Goal: Information Seeking & Learning: Check status

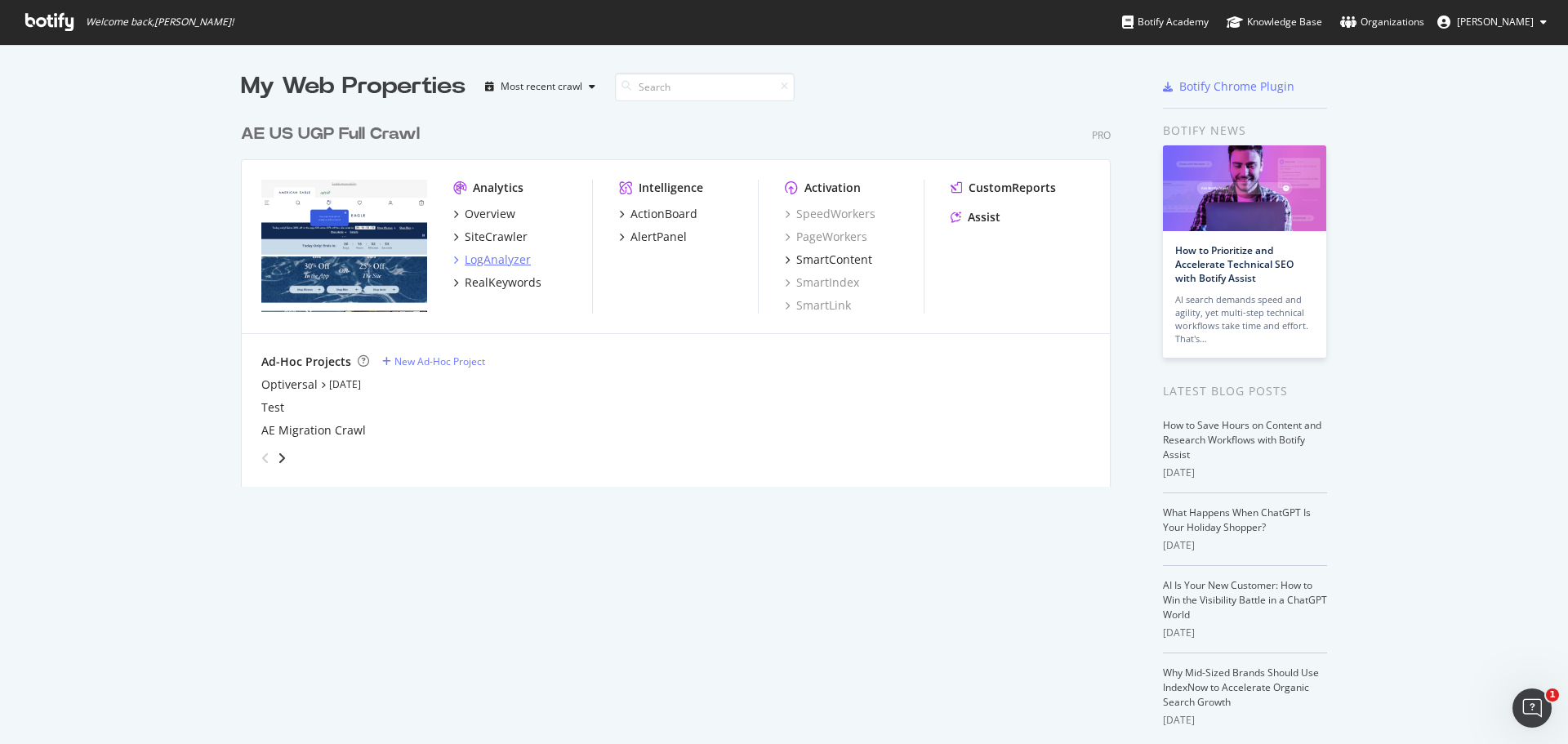
click at [489, 261] on div "LogAnalyzer" at bounding box center [497, 259] width 66 height 16
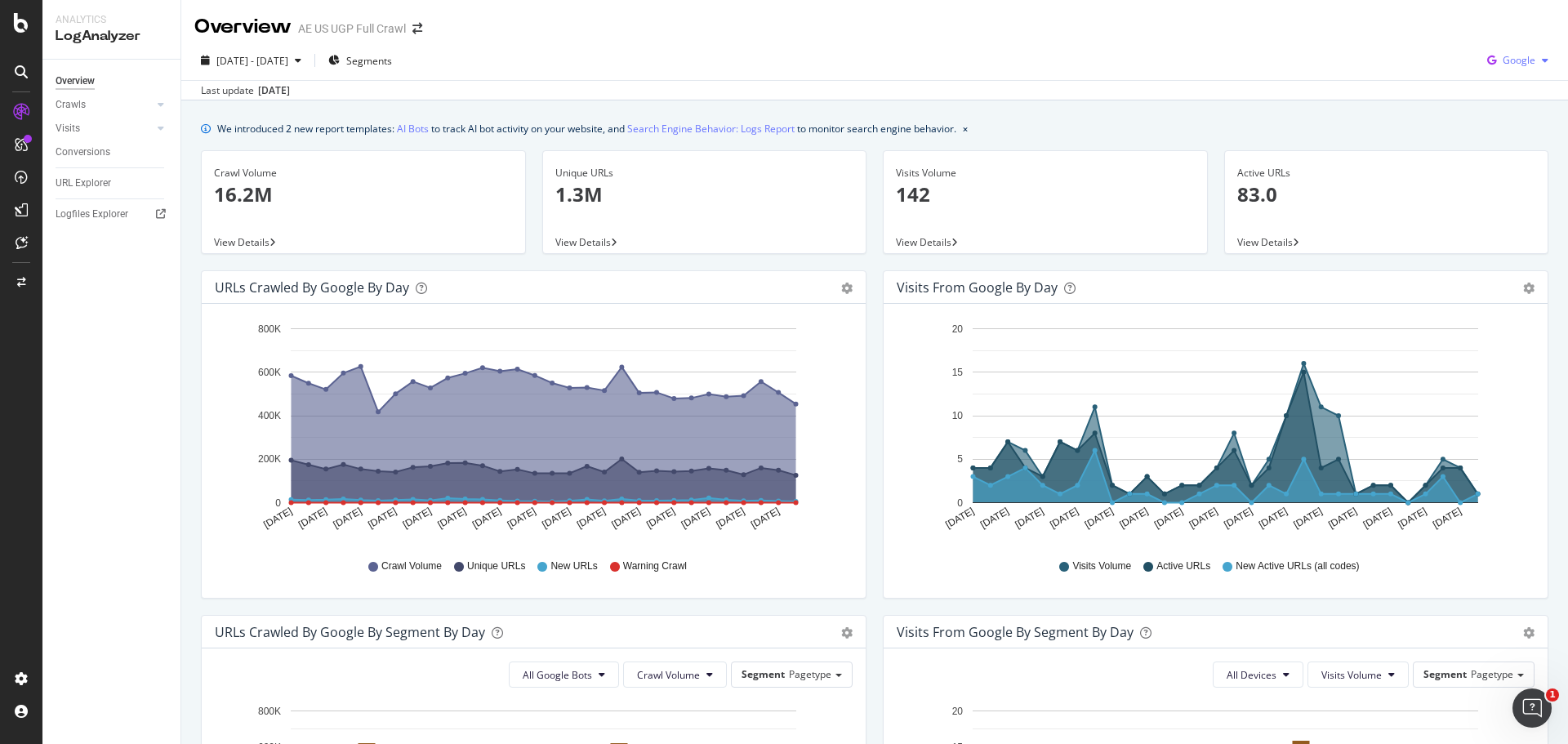
click at [1535, 64] on div "button" at bounding box center [1545, 60] width 20 height 10
click at [1488, 157] on span "OpenAI" at bounding box center [1518, 153] width 61 height 15
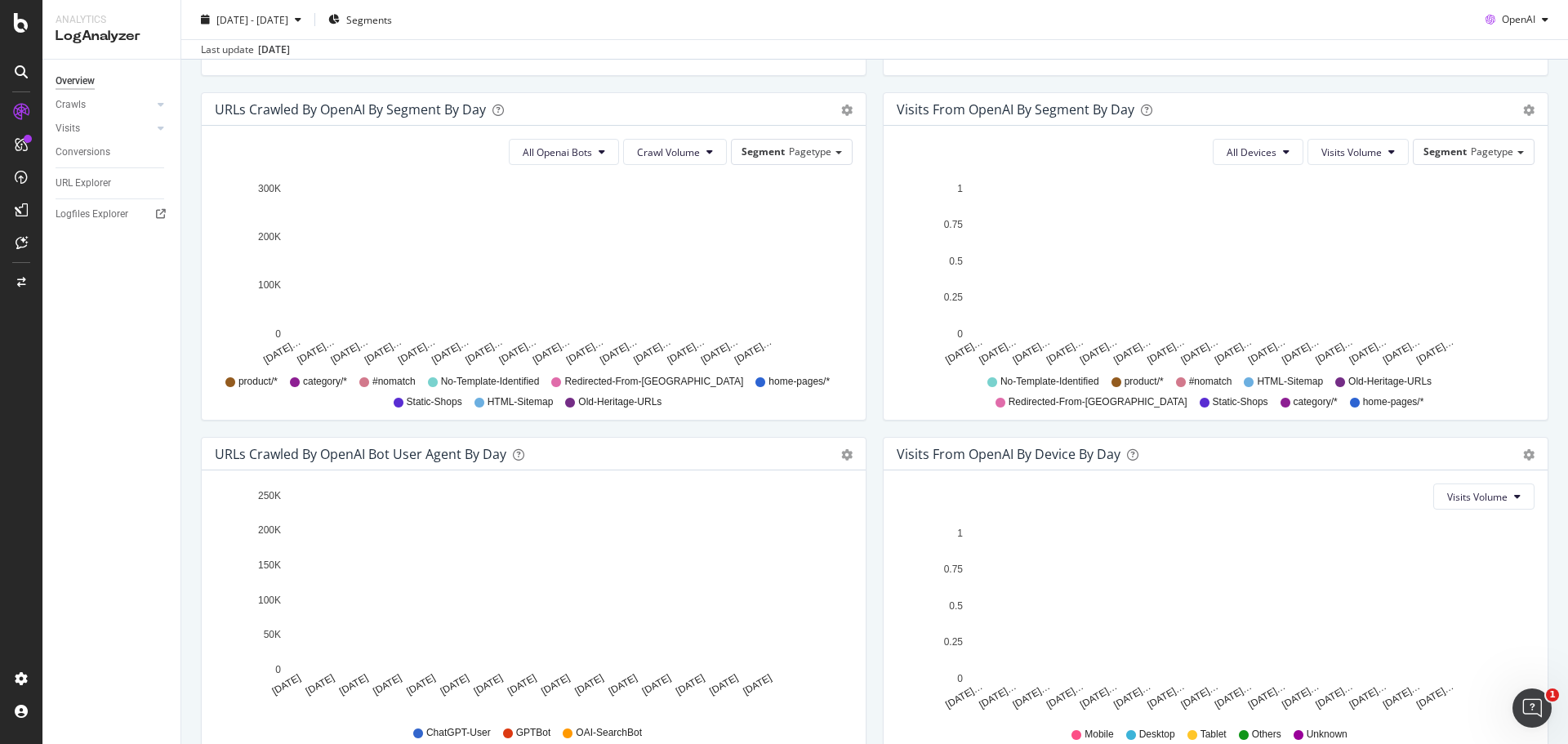
scroll to position [572, 0]
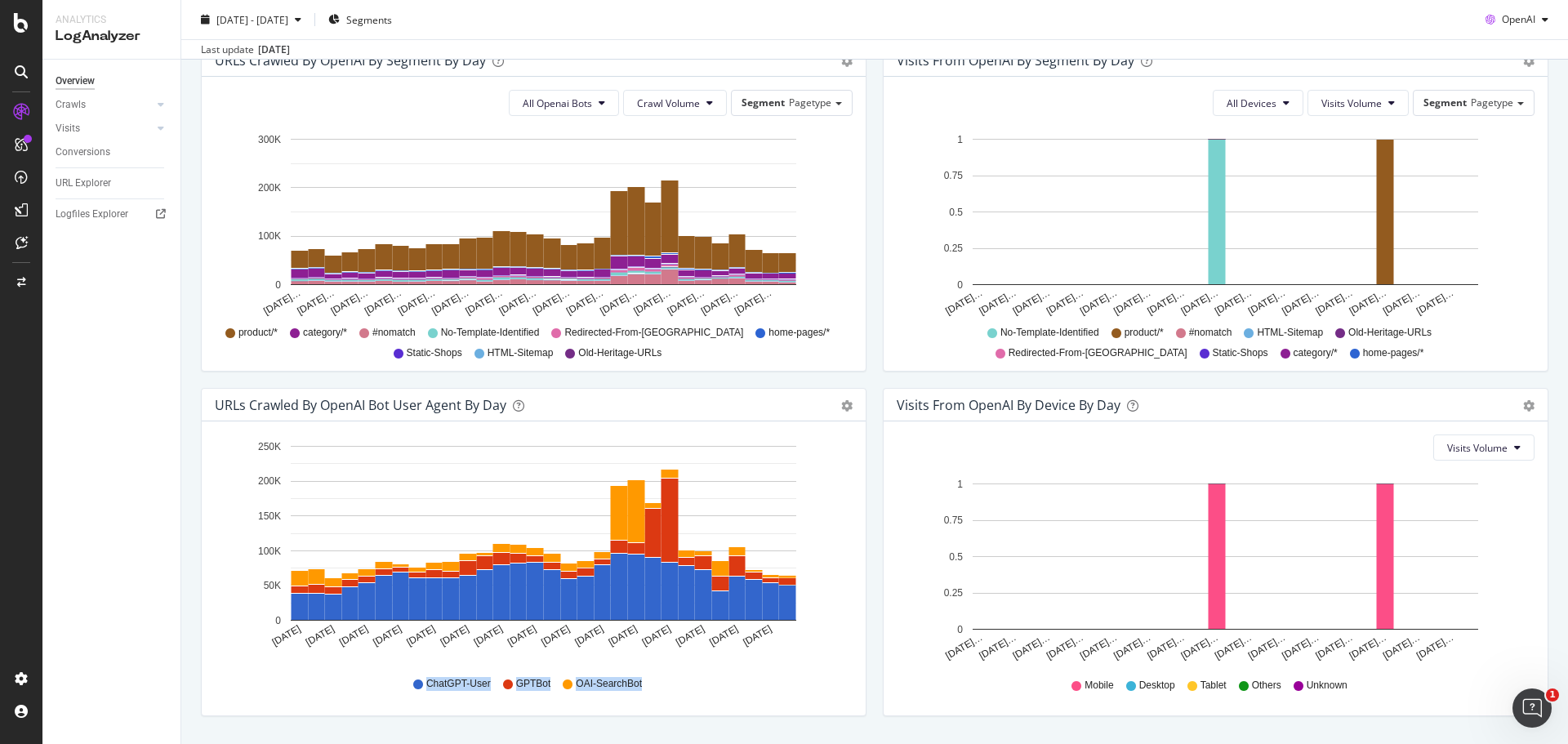
drag, startPoint x: 651, startPoint y: 685, endPoint x: 407, endPoint y: 676, distance: 244.2
click at [407, 676] on div "ChatGPT-User GPTBot OAI-SearchBot" at bounding box center [533, 684] width 621 height 37
copy div "ChatGPT-User GPTBot OAI-SearchBot"
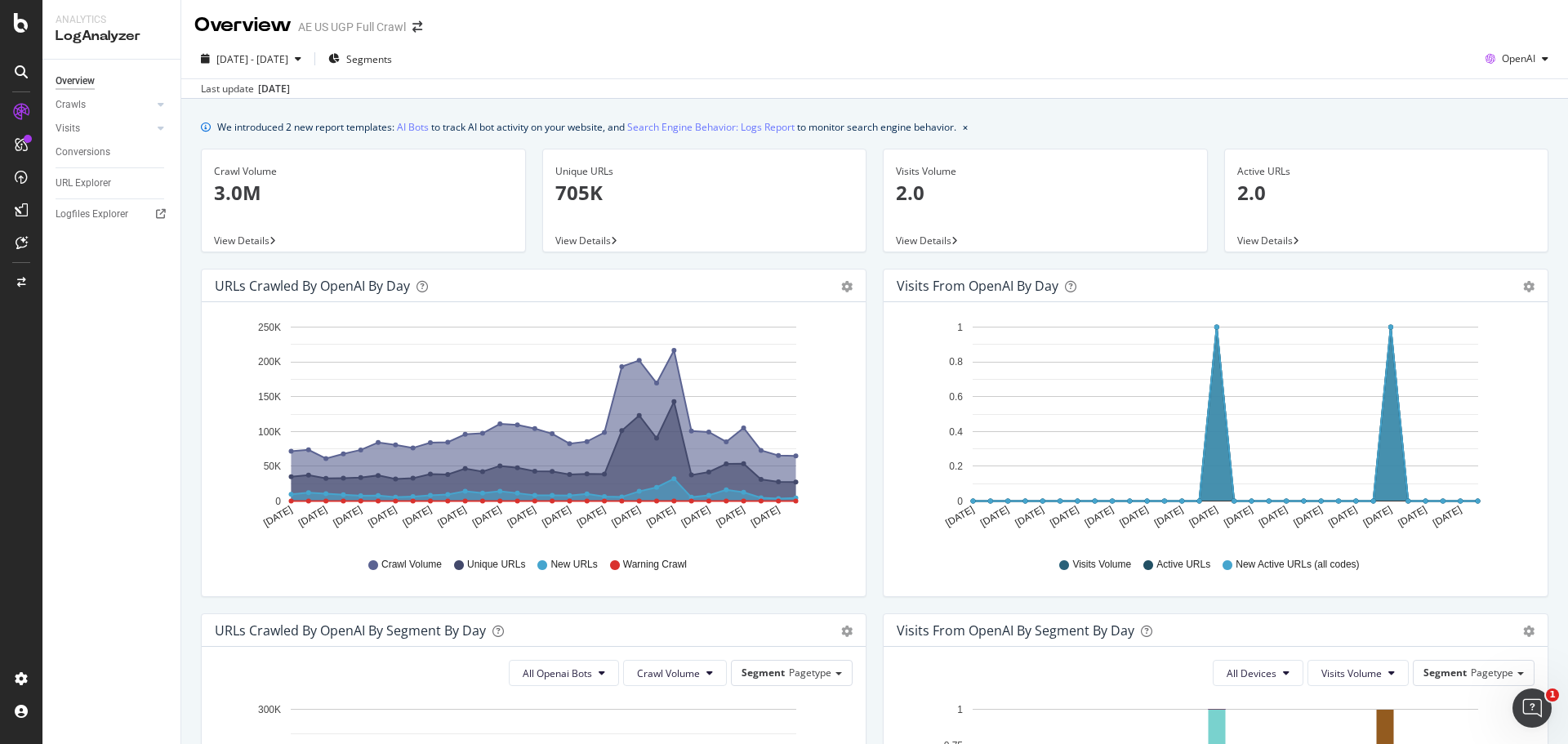
scroll to position [0, 0]
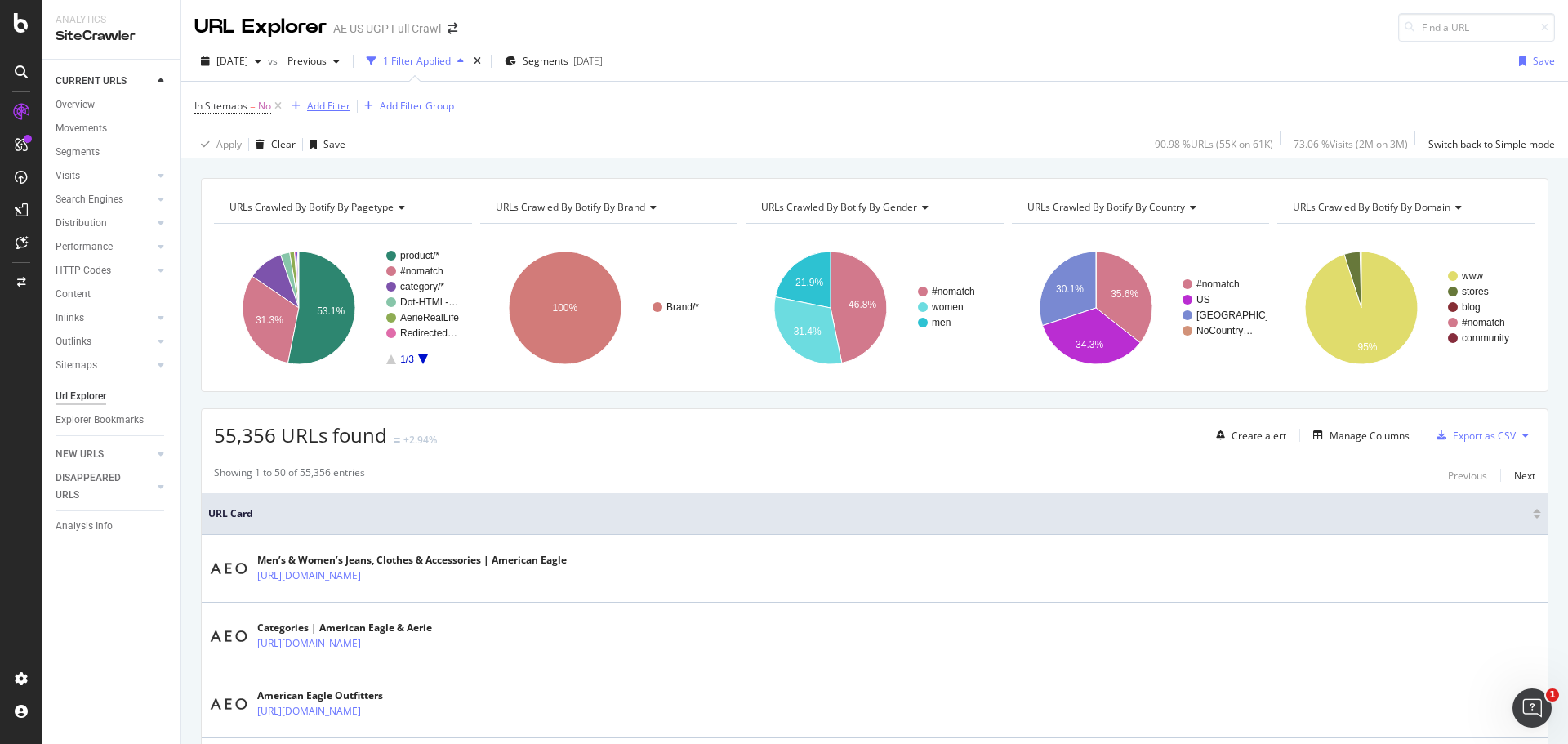
click at [321, 105] on div "Add Filter" at bounding box center [329, 105] width 44 height 14
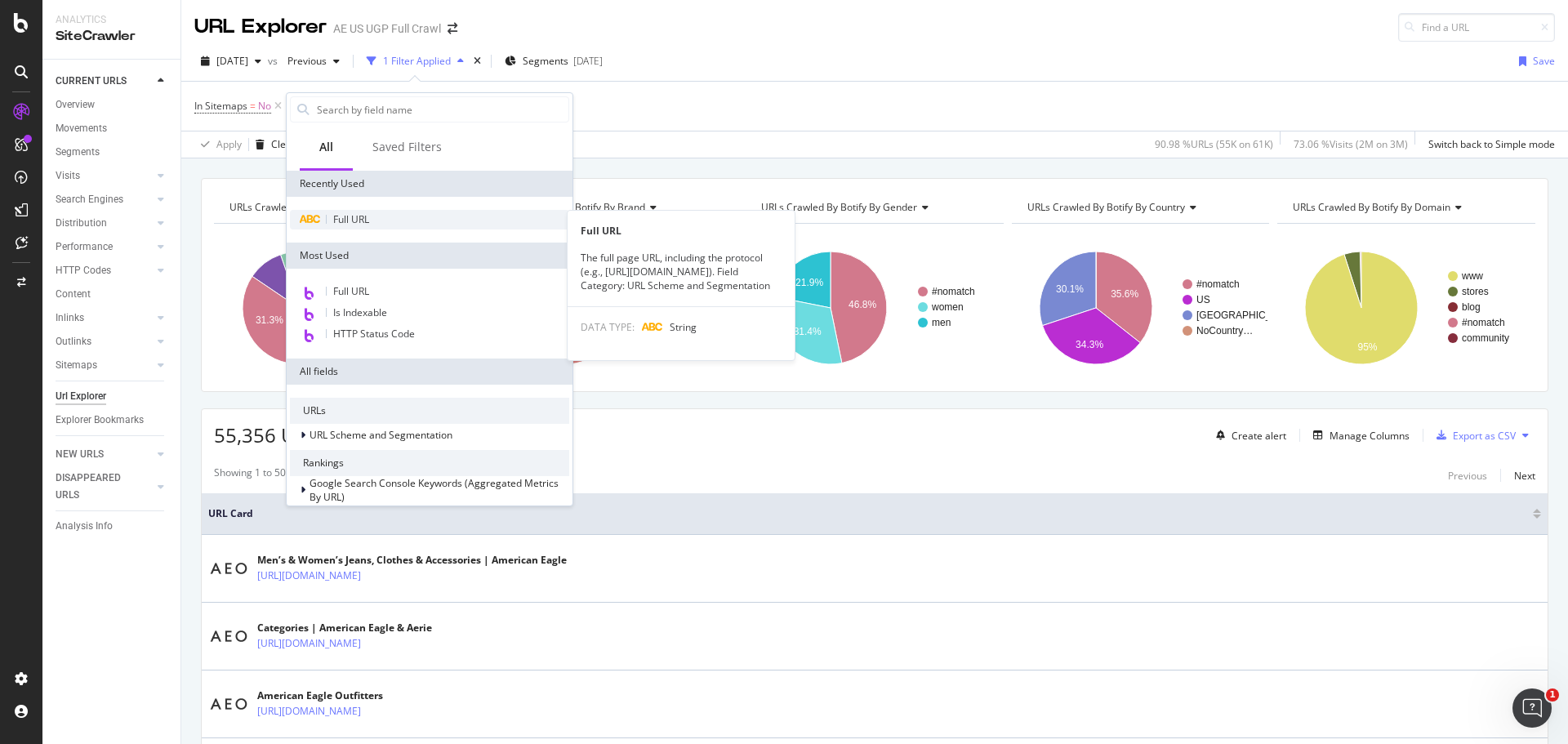
click at [355, 218] on span "Full URL" at bounding box center [351, 219] width 36 height 14
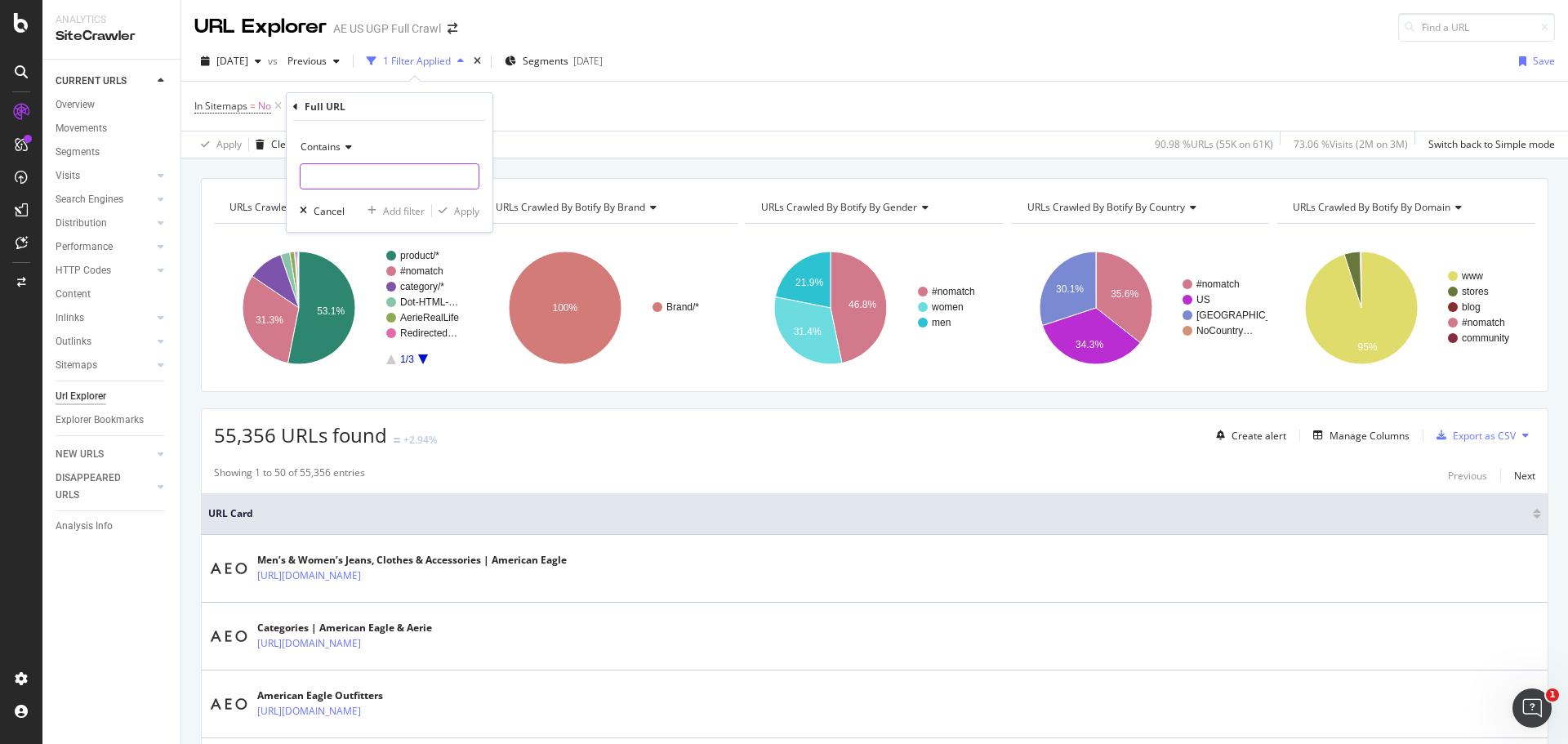
click at [356, 172] on input "text" at bounding box center [389, 176] width 178 height 26
type input "https"
click at [473, 216] on div "Apply" at bounding box center [467, 210] width 25 height 14
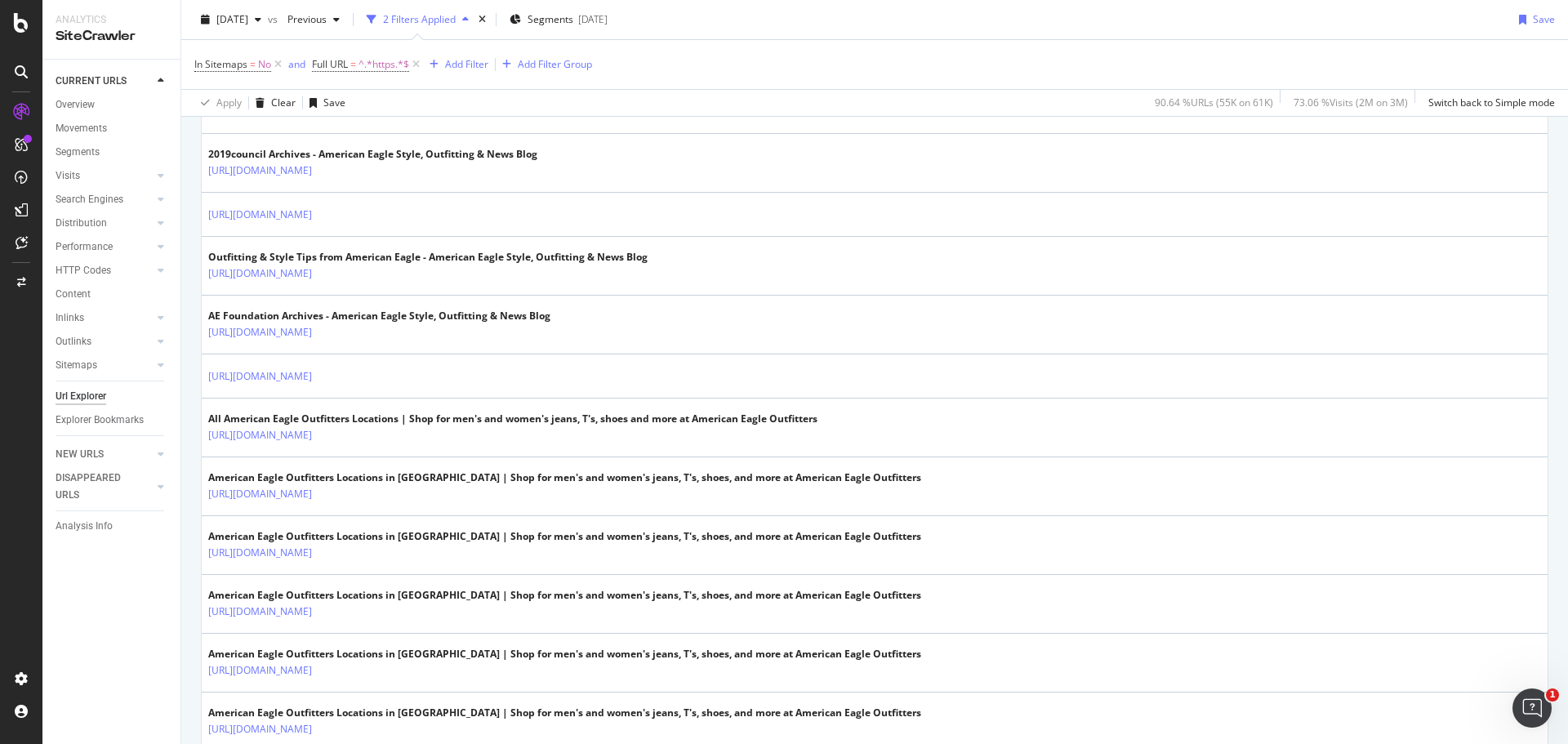
scroll to position [1552, 0]
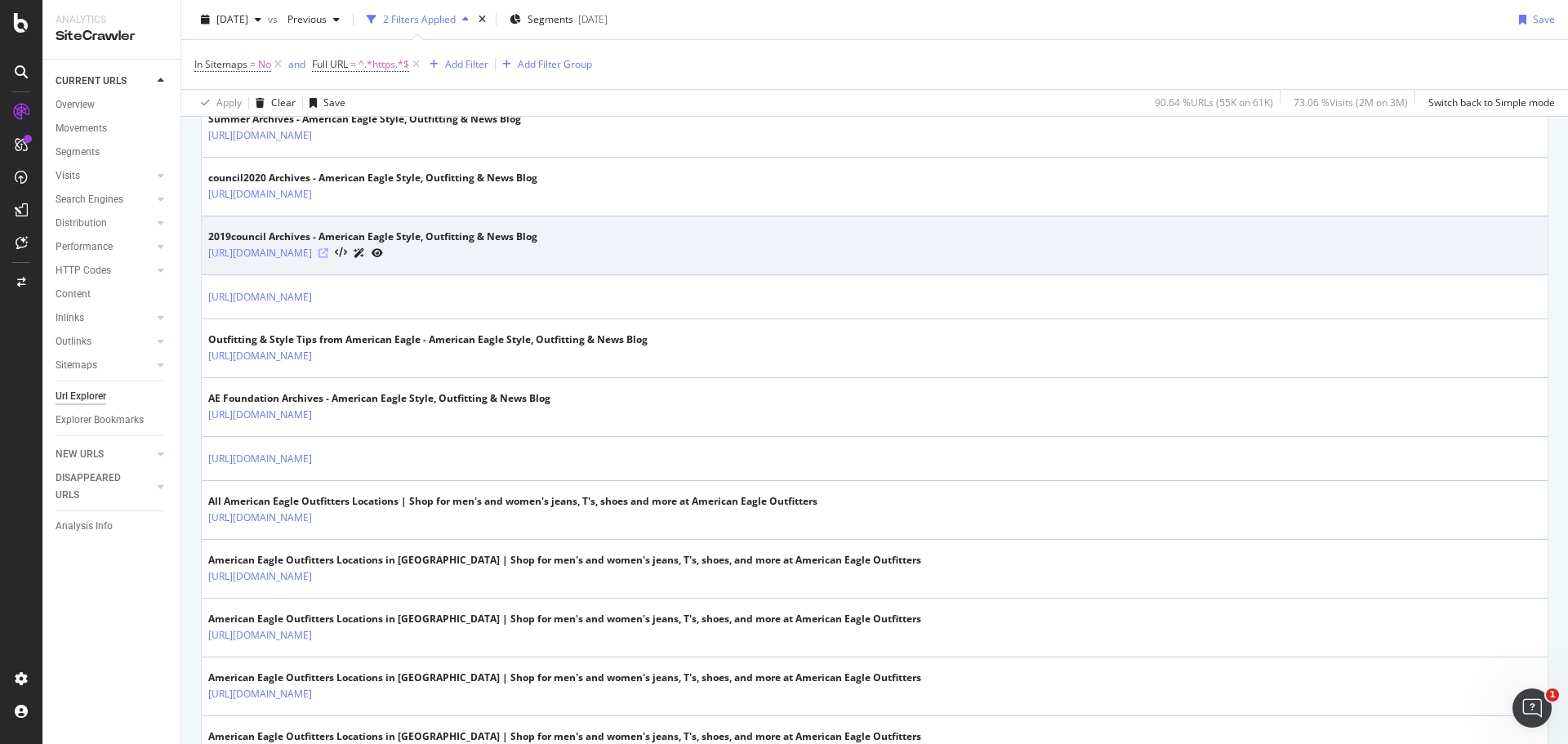
click at [328, 254] on icon at bounding box center [323, 253] width 10 height 10
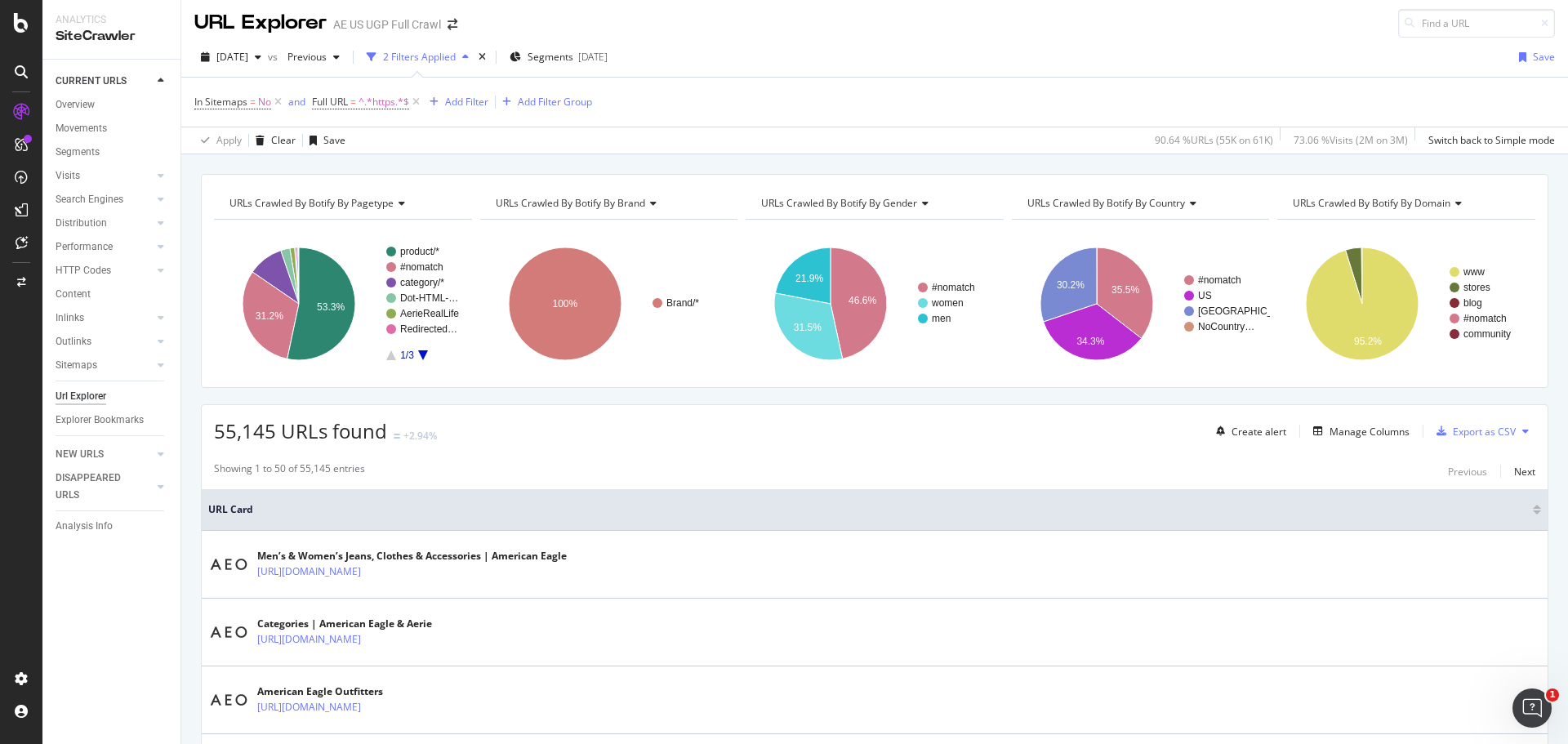
scroll to position [0, 0]
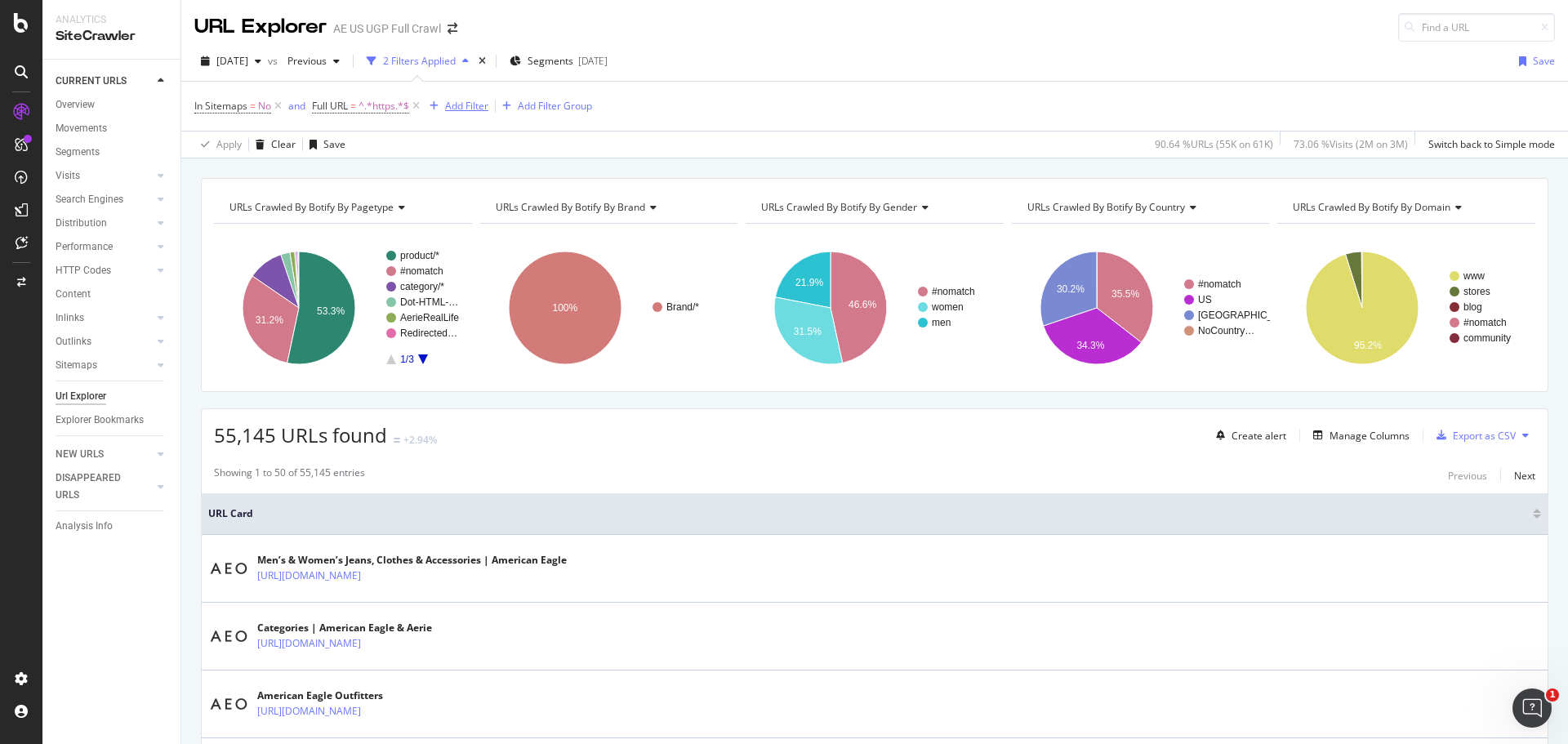
click at [447, 103] on div "Add Filter" at bounding box center [467, 105] width 44 height 14
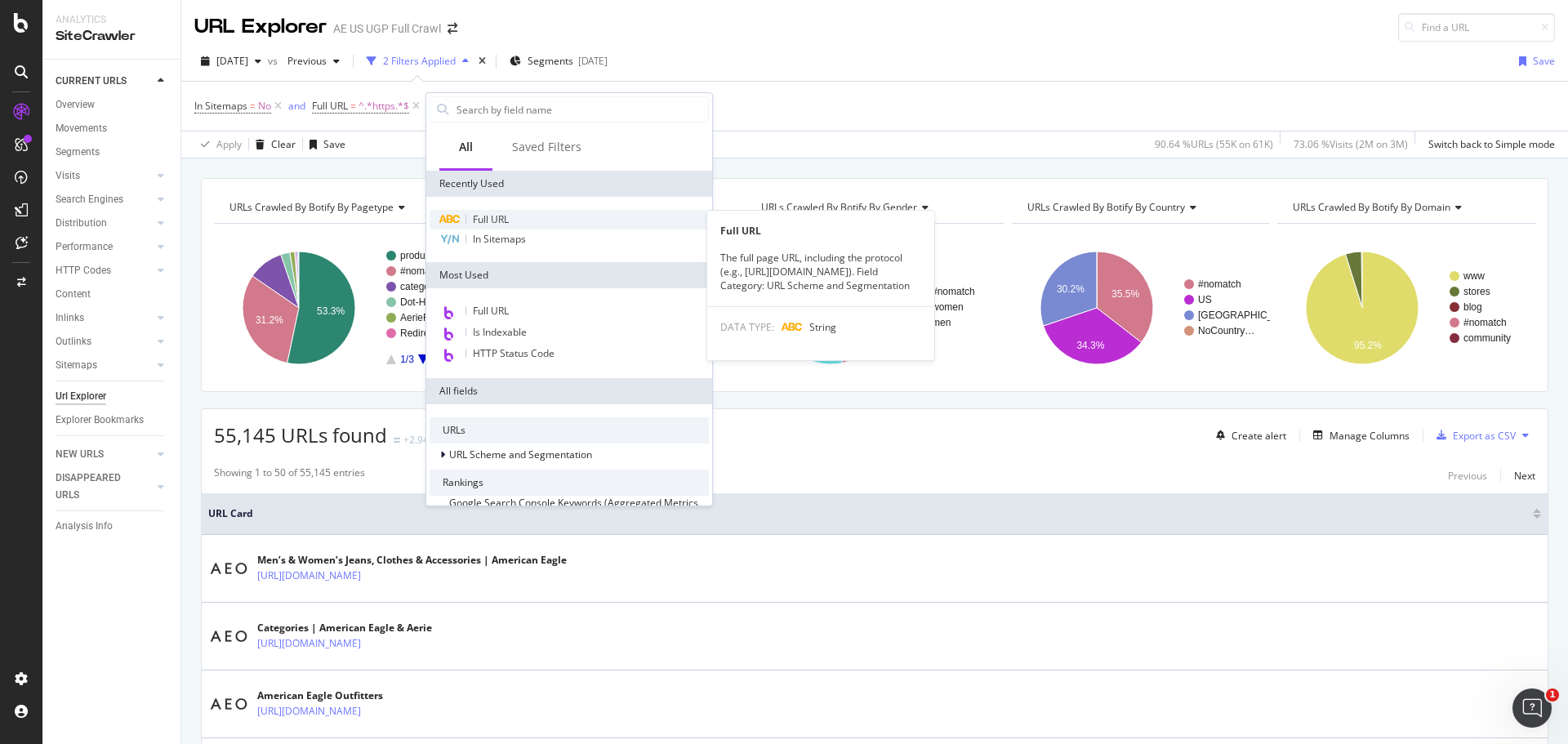
click at [493, 216] on span "Full URL" at bounding box center [491, 219] width 36 height 14
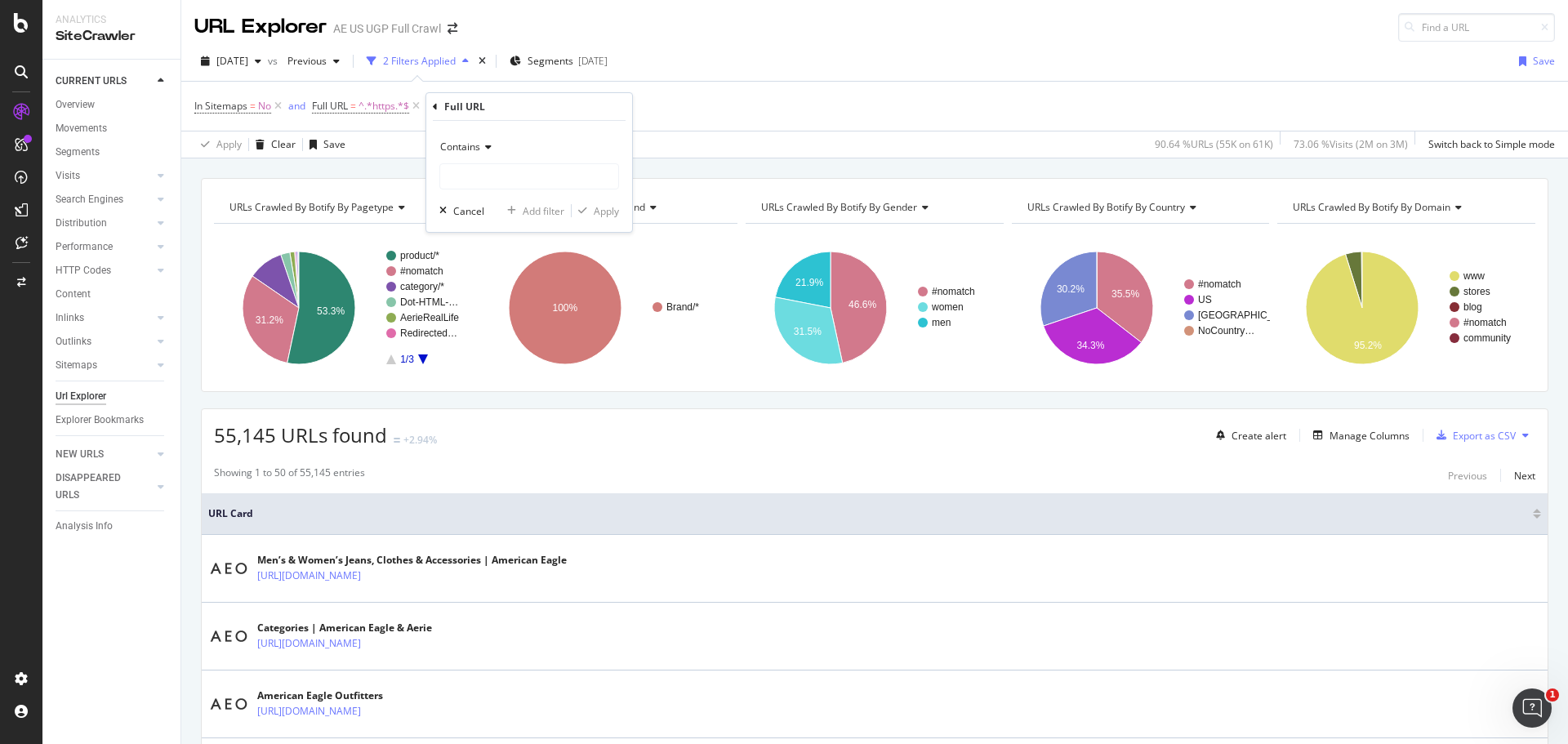
click at [468, 146] on span "Contains" at bounding box center [460, 146] width 40 height 14
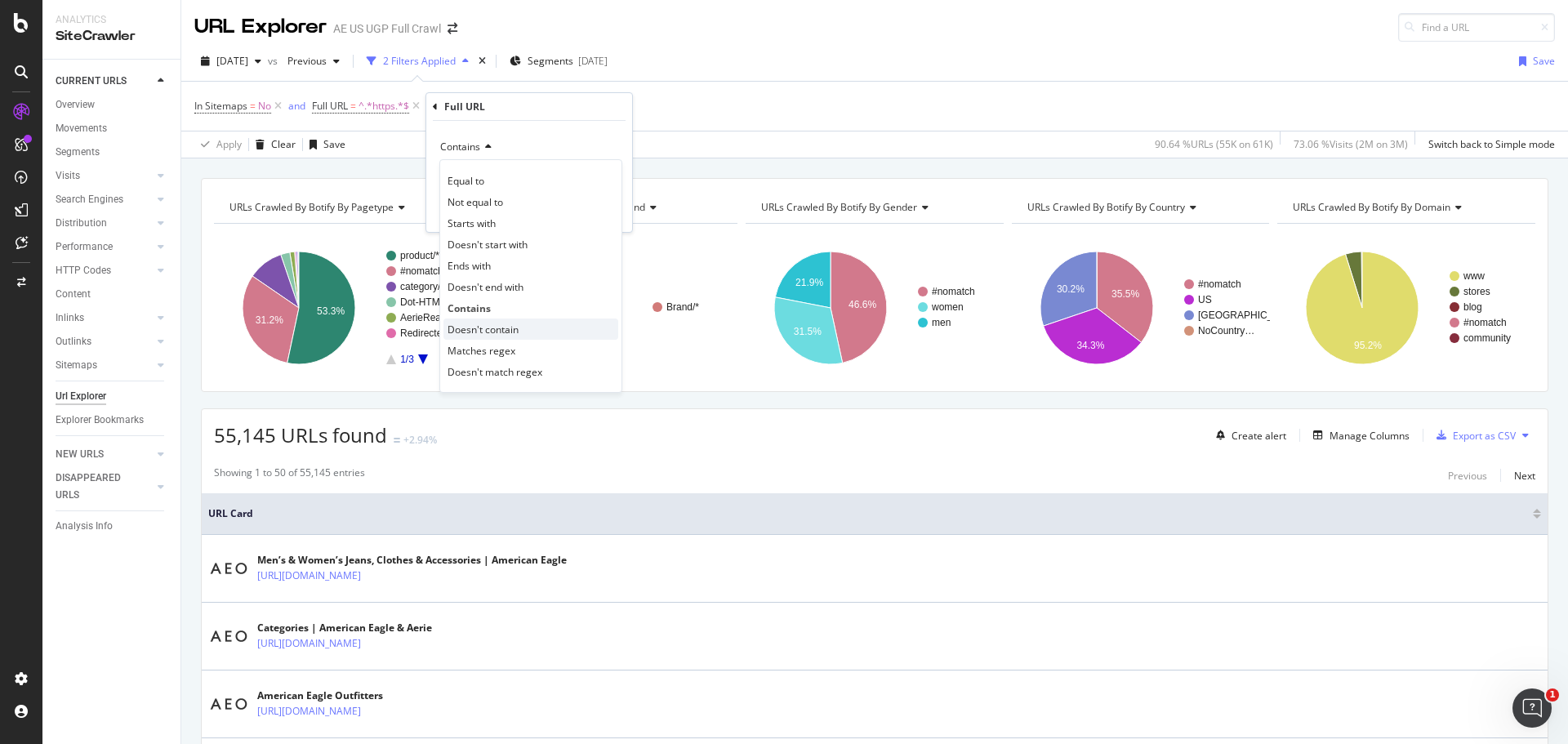
click at [489, 332] on span "Doesn't contain" at bounding box center [483, 329] width 71 height 14
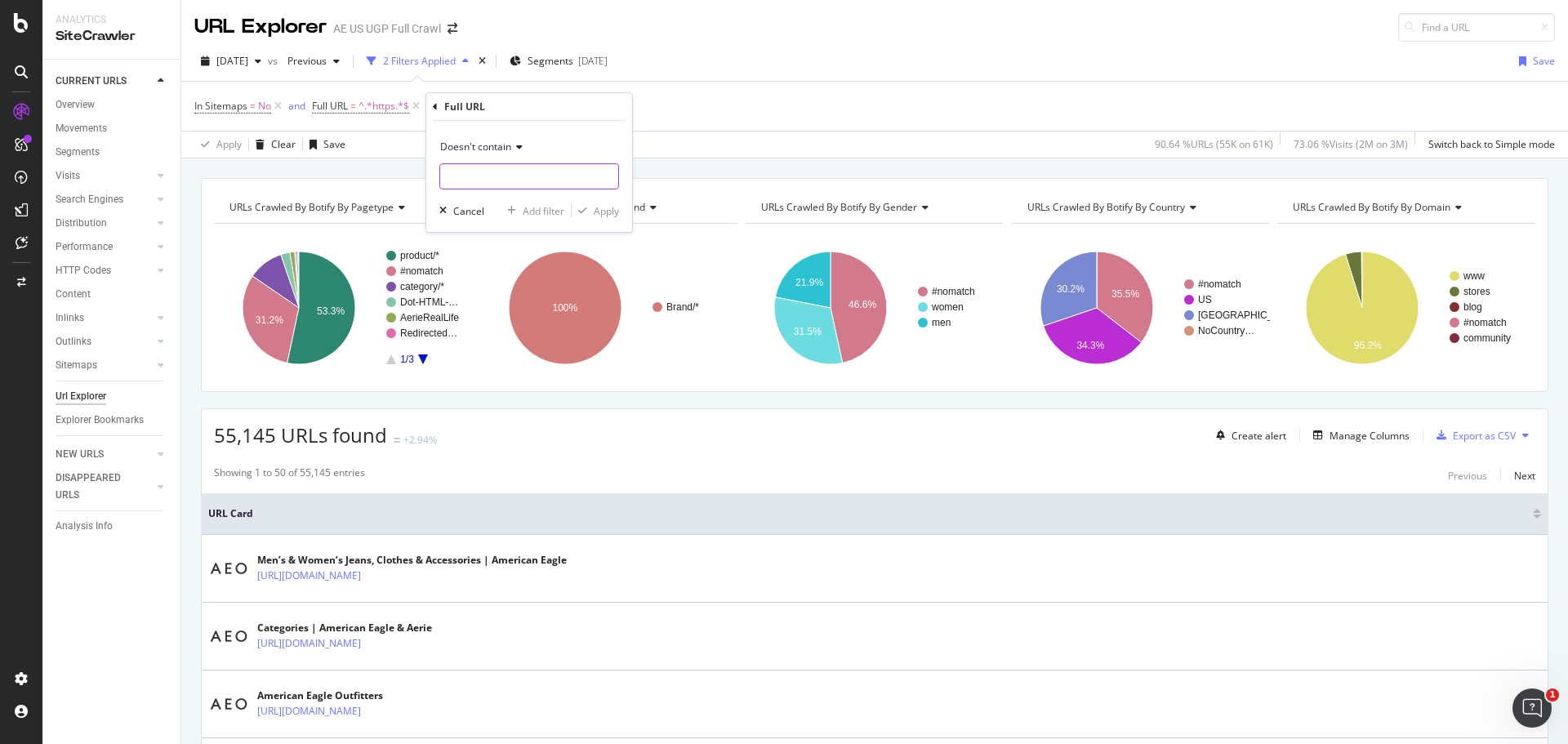
click at [482, 174] on input "text" at bounding box center [529, 176] width 178 height 26
type input "storelocations"
click at [611, 211] on div "Apply" at bounding box center [607, 210] width 25 height 14
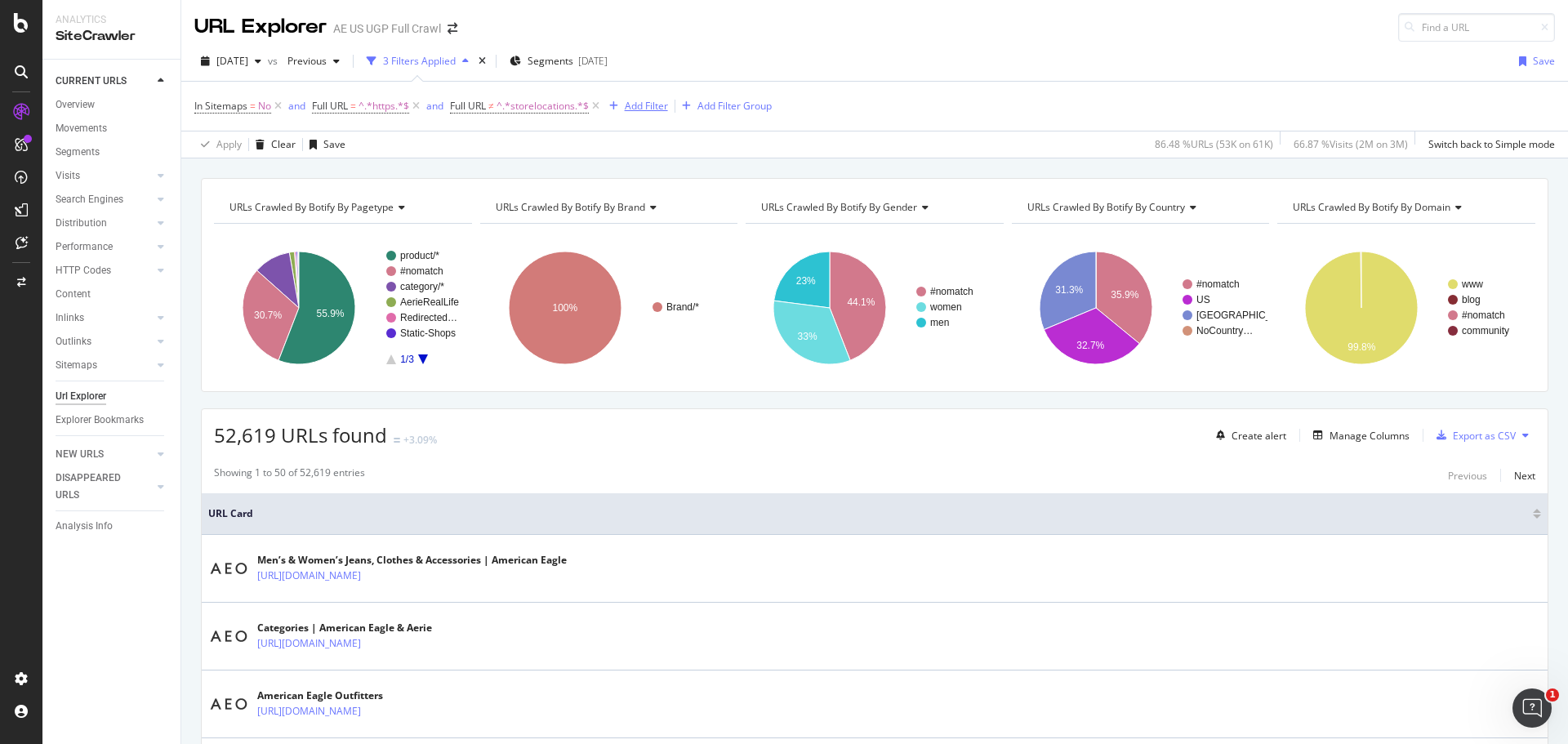
click at [648, 108] on div "Add Filter" at bounding box center [647, 105] width 44 height 14
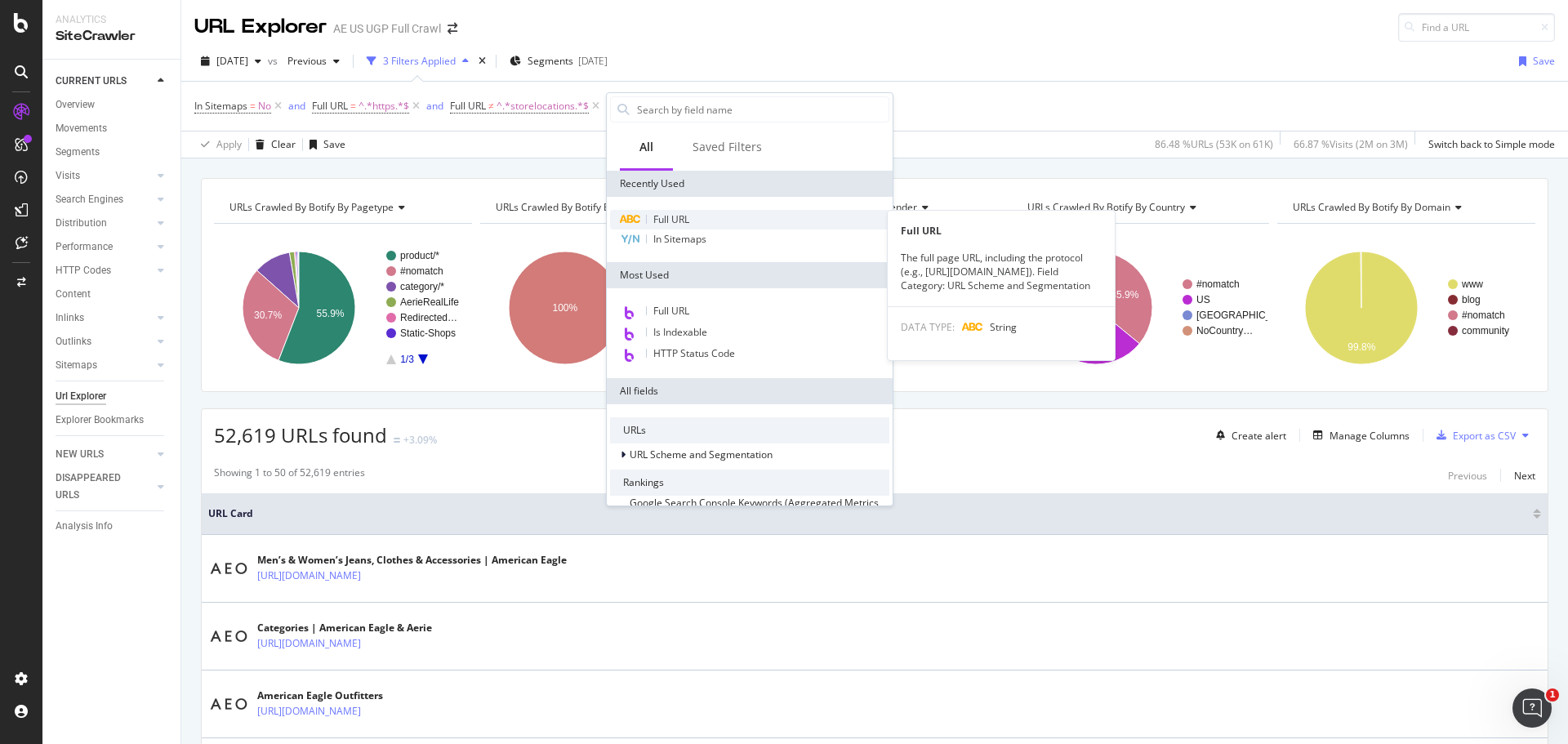
click at [672, 219] on span "Full URL" at bounding box center [671, 219] width 36 height 14
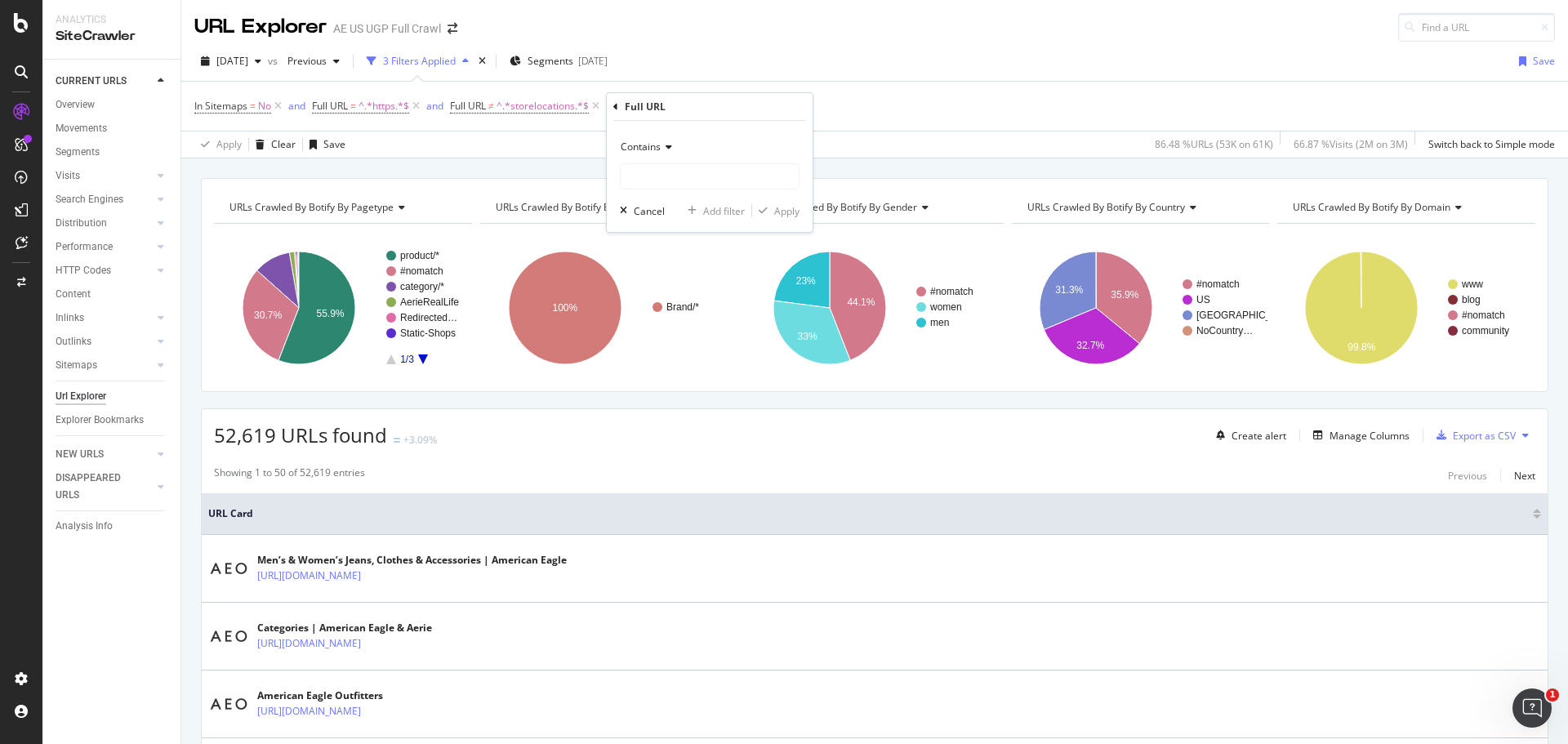
click at [658, 148] on span "Contains" at bounding box center [640, 146] width 40 height 14
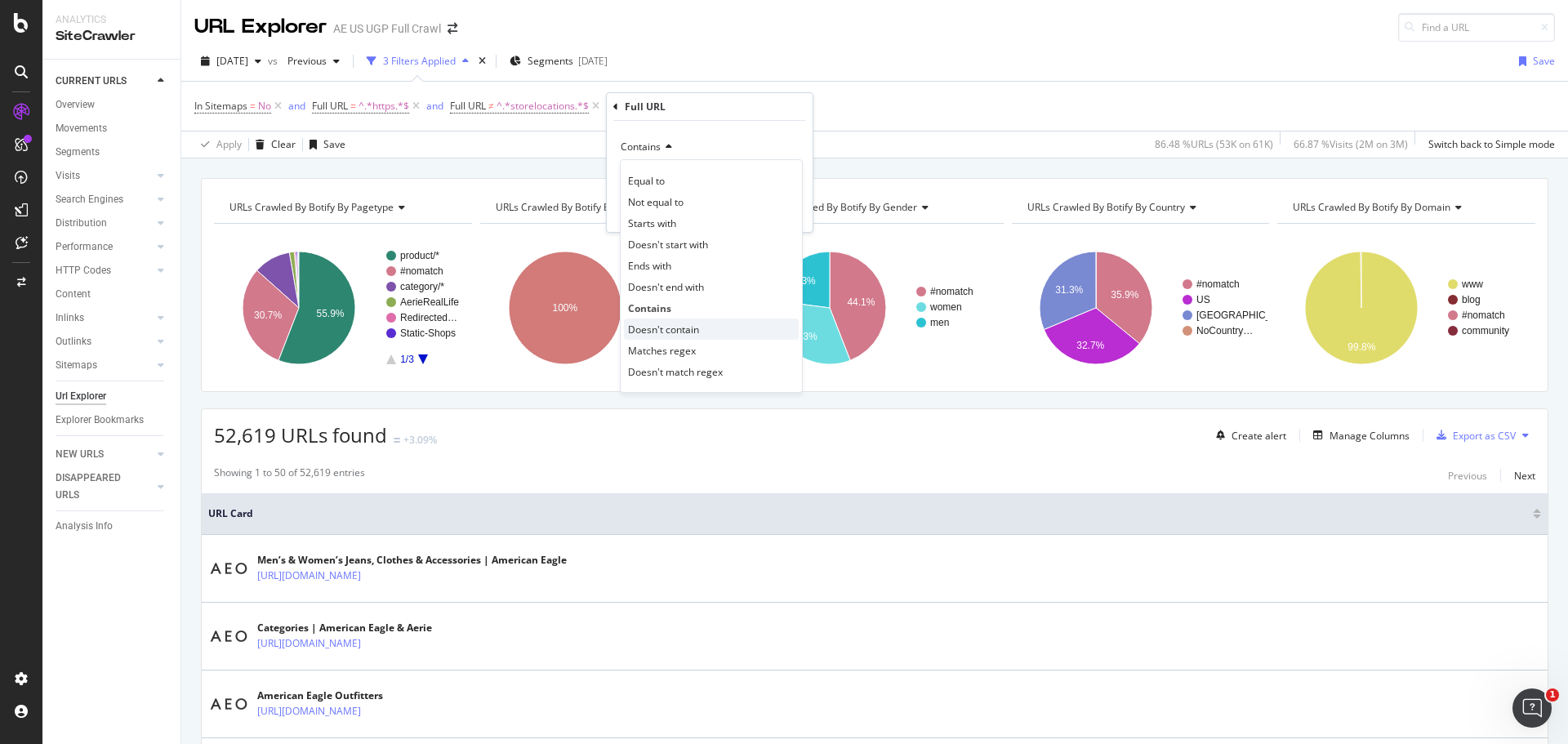
click at [670, 329] on span "Doesn't contain" at bounding box center [664, 329] width 71 height 14
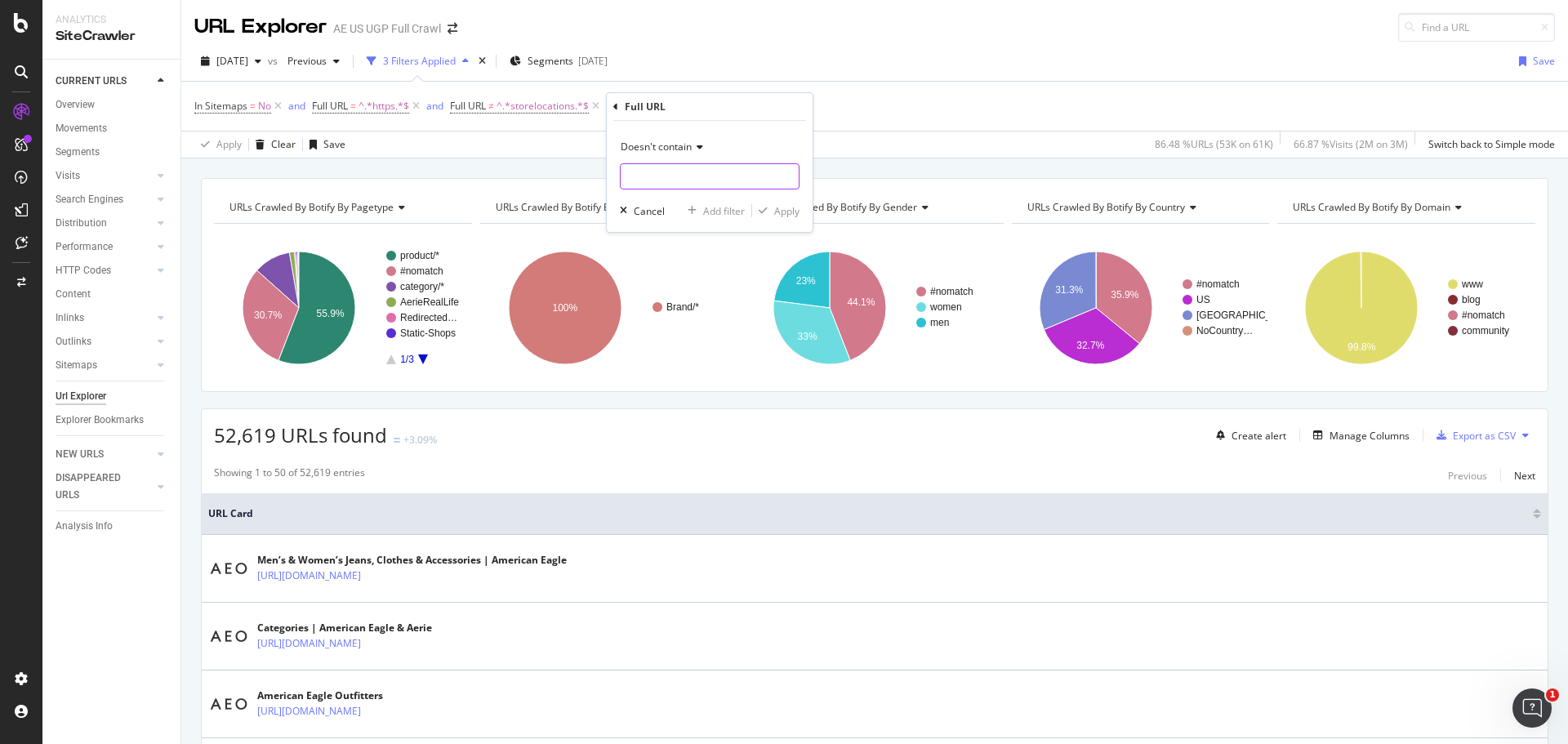
click at [664, 175] on input "text" at bounding box center [709, 176] width 178 height 26
type input "[DOMAIN_NAME]"
click at [779, 210] on div "Apply" at bounding box center [787, 210] width 25 height 14
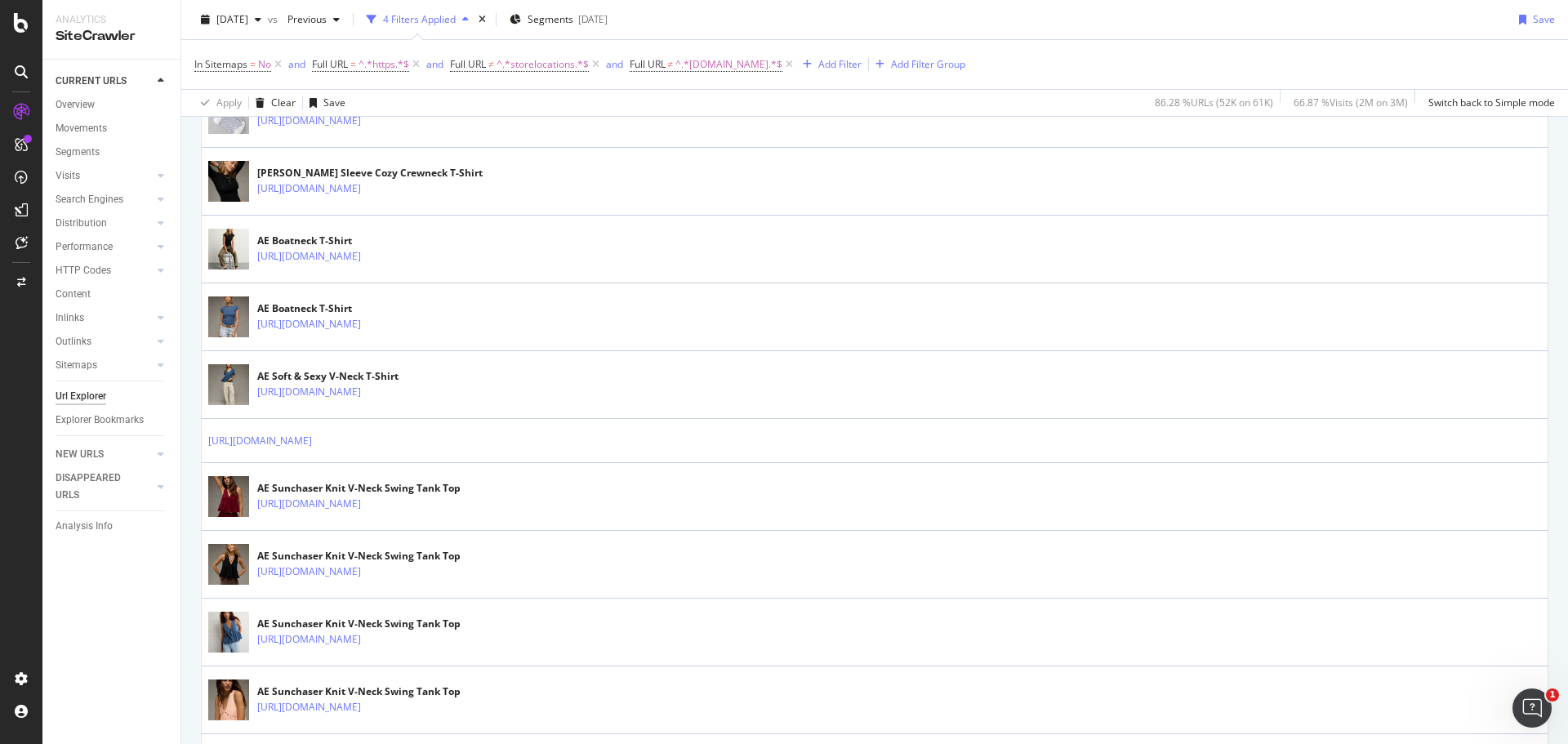
scroll to position [3205, 0]
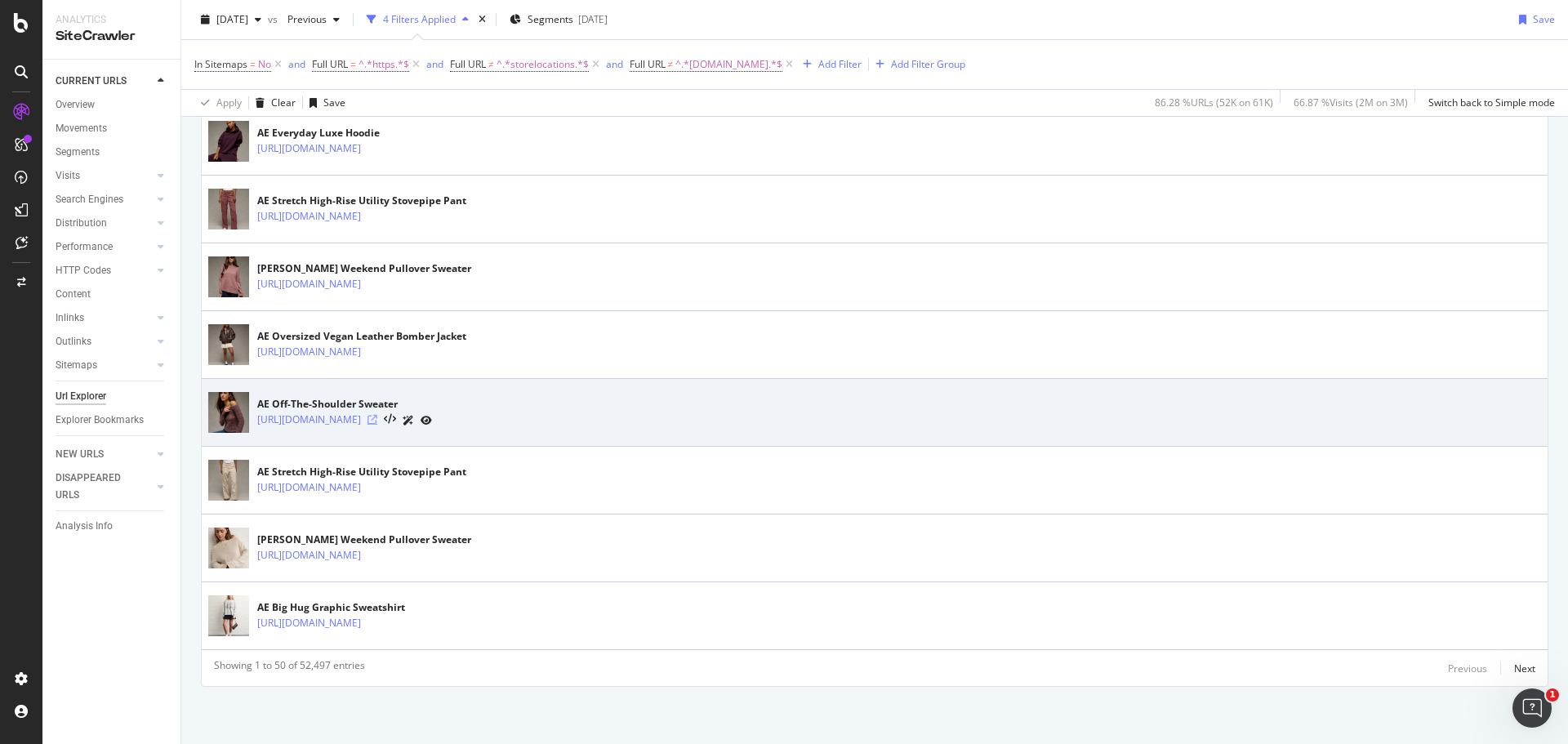
click at [377, 418] on icon at bounding box center [372, 420] width 10 height 10
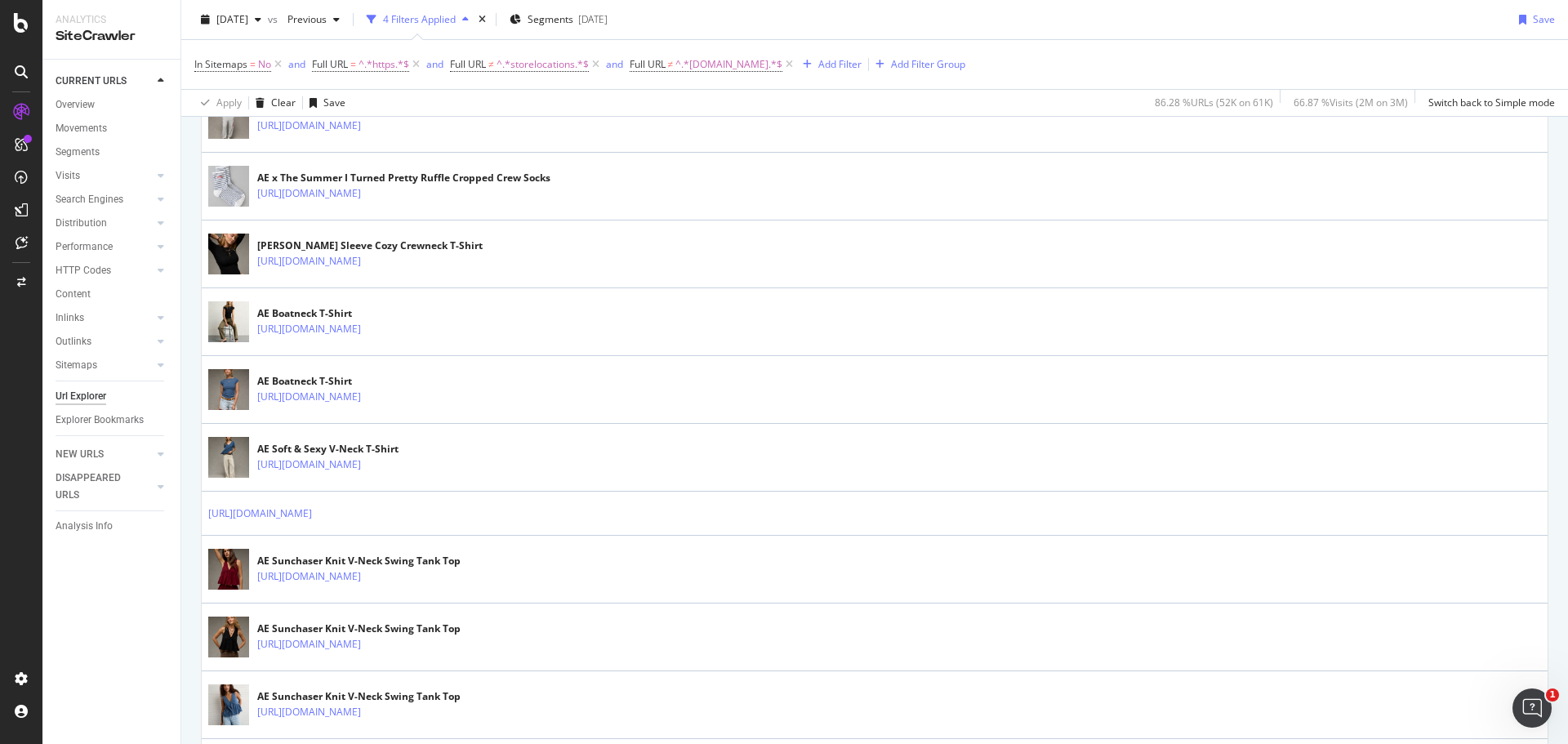
scroll to position [0, 0]
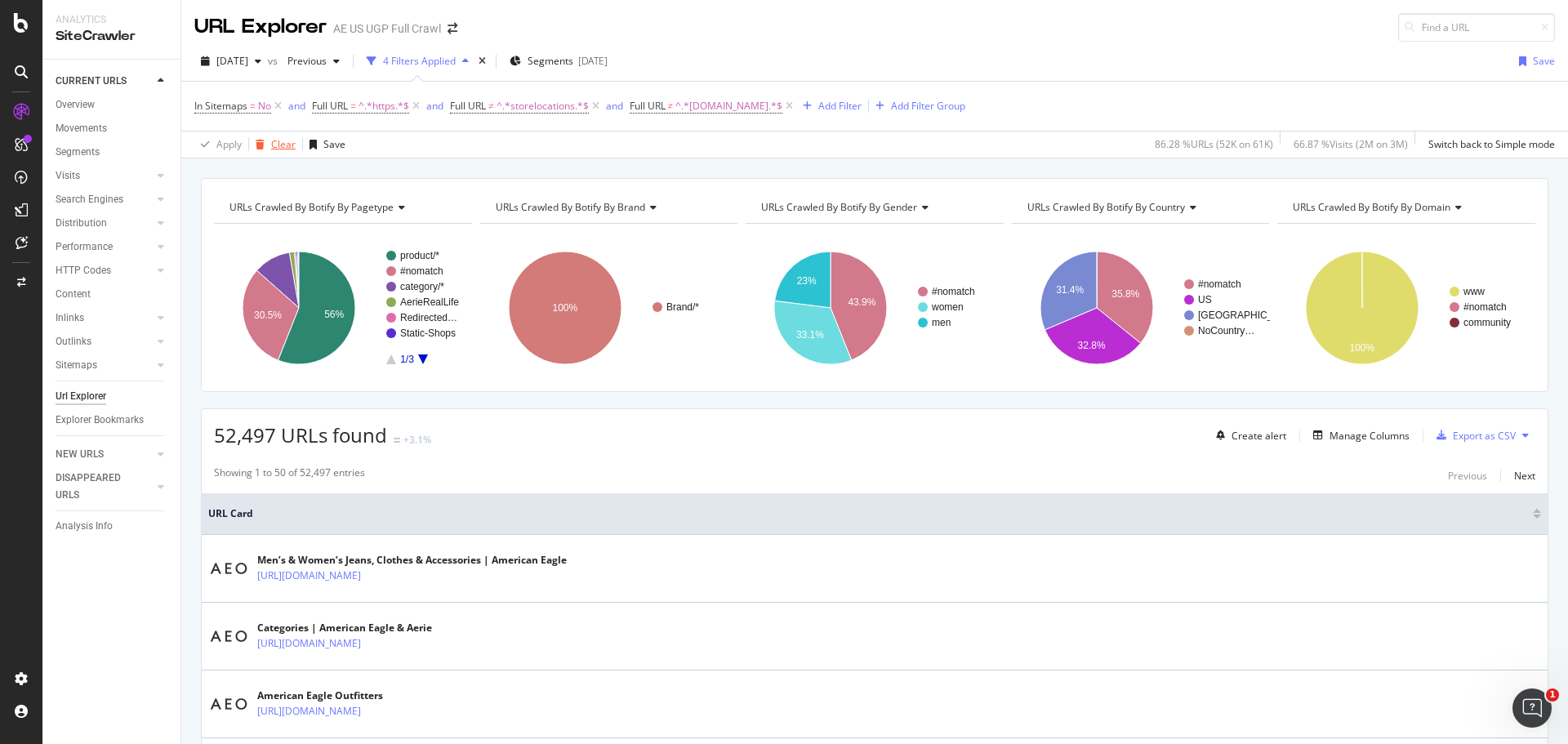
click at [274, 150] on div "Clear" at bounding box center [283, 143] width 24 height 14
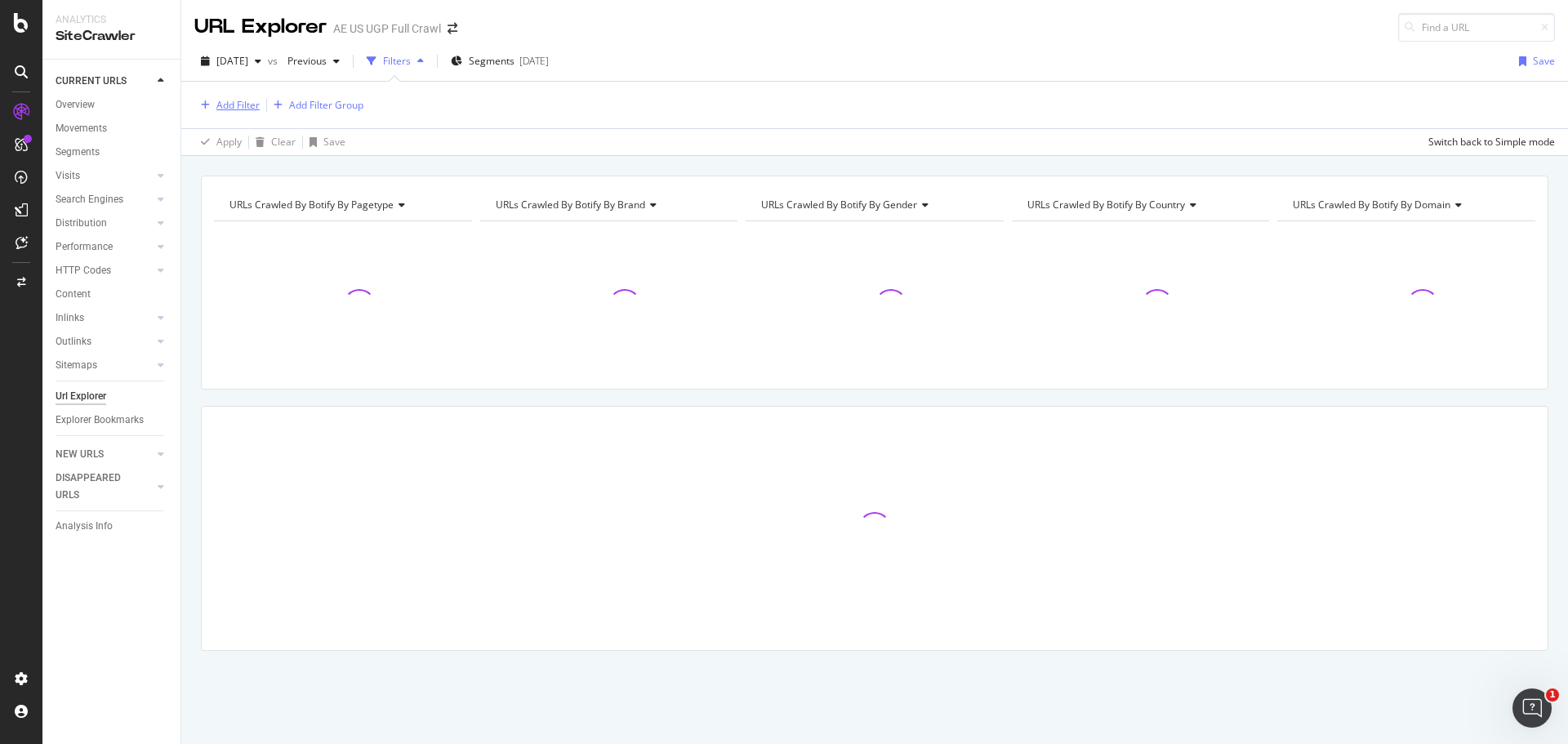
click at [236, 107] on div "Add Filter" at bounding box center [239, 104] width 44 height 14
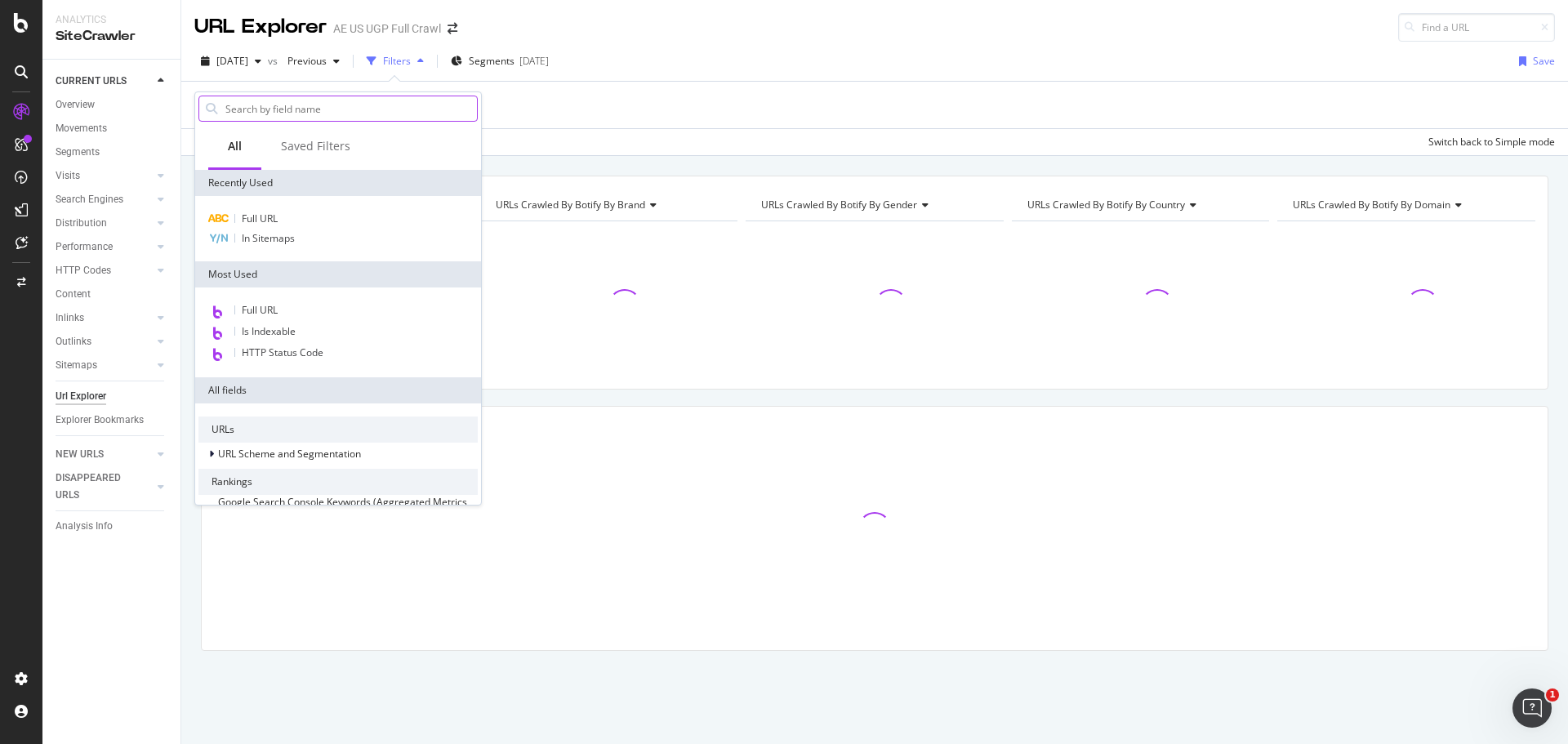
click at [241, 112] on input "text" at bounding box center [350, 108] width 253 height 24
click at [263, 234] on span "In Sitemaps" at bounding box center [268, 238] width 54 height 14
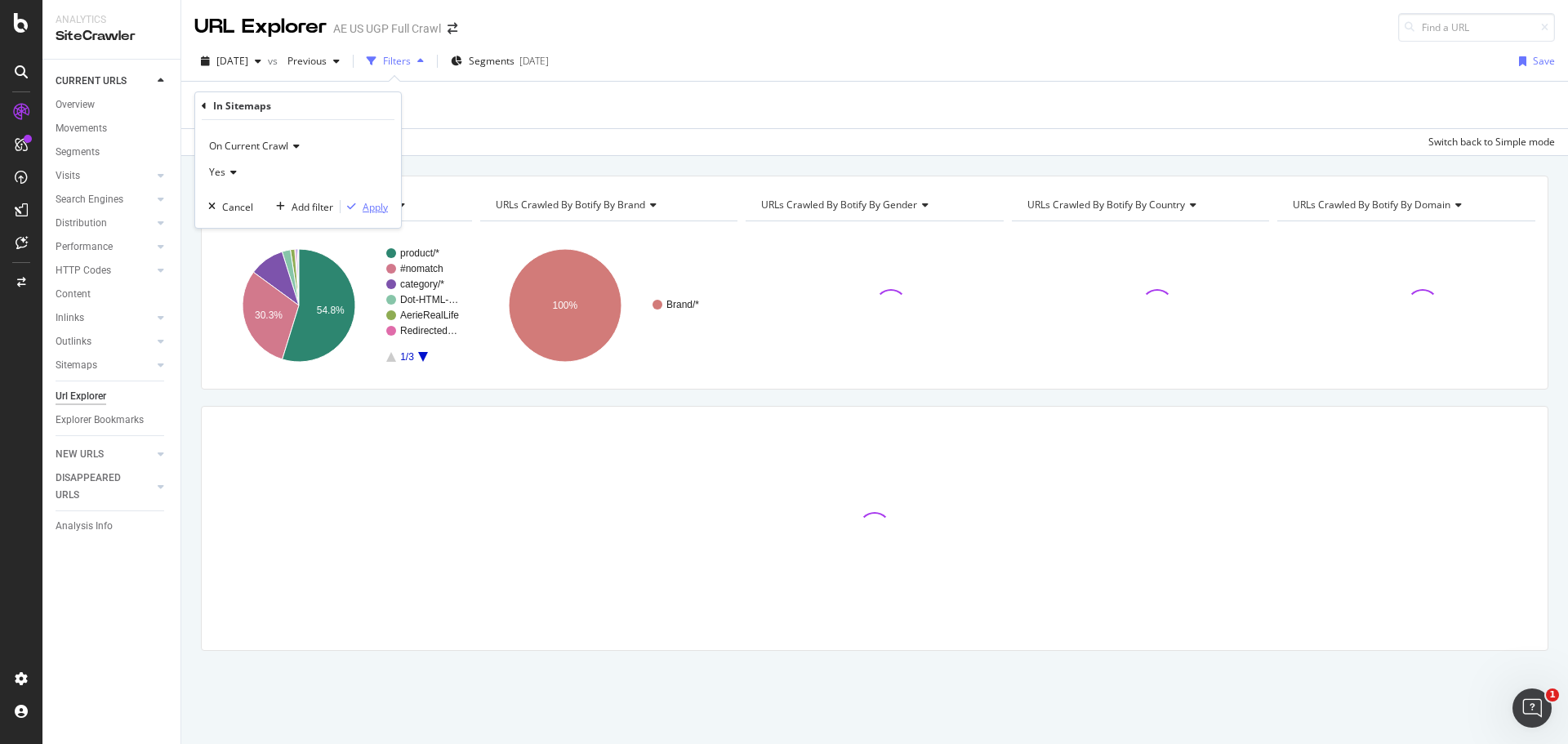
click at [379, 209] on div "Apply" at bounding box center [375, 207] width 25 height 14
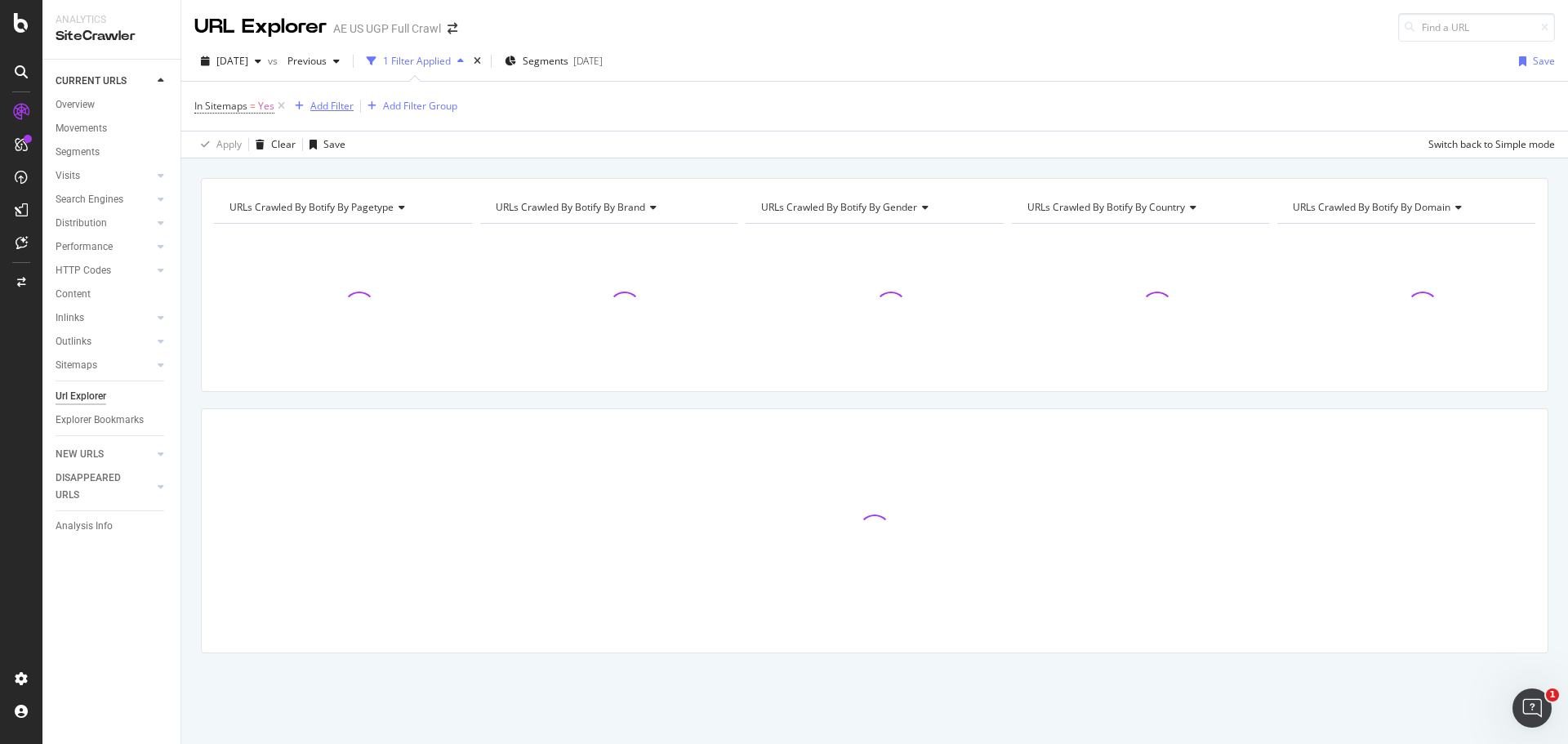
click at [327, 110] on div "Add Filter" at bounding box center [332, 105] width 44 height 14
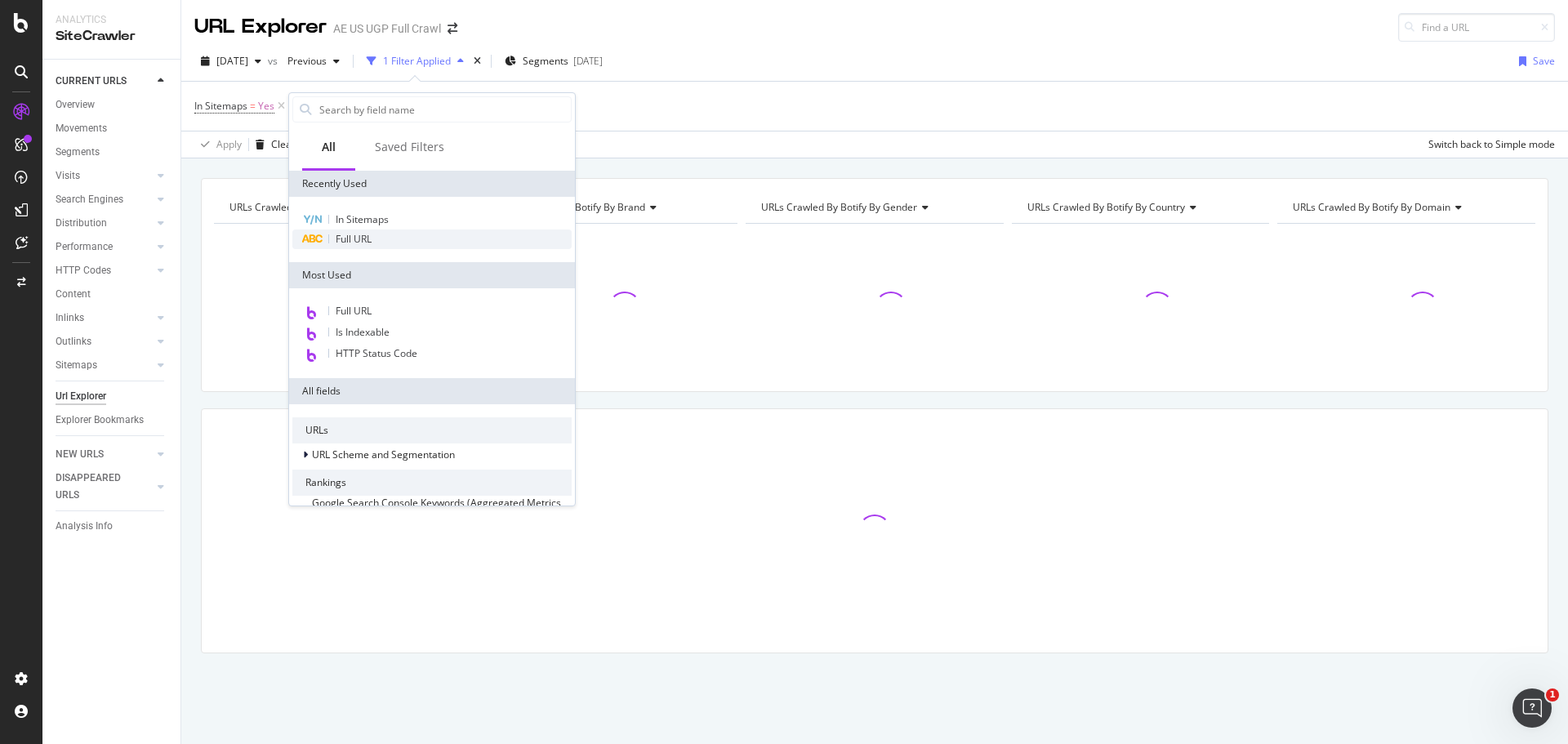
click at [378, 234] on div "Full URL" at bounding box center [432, 240] width 279 height 20
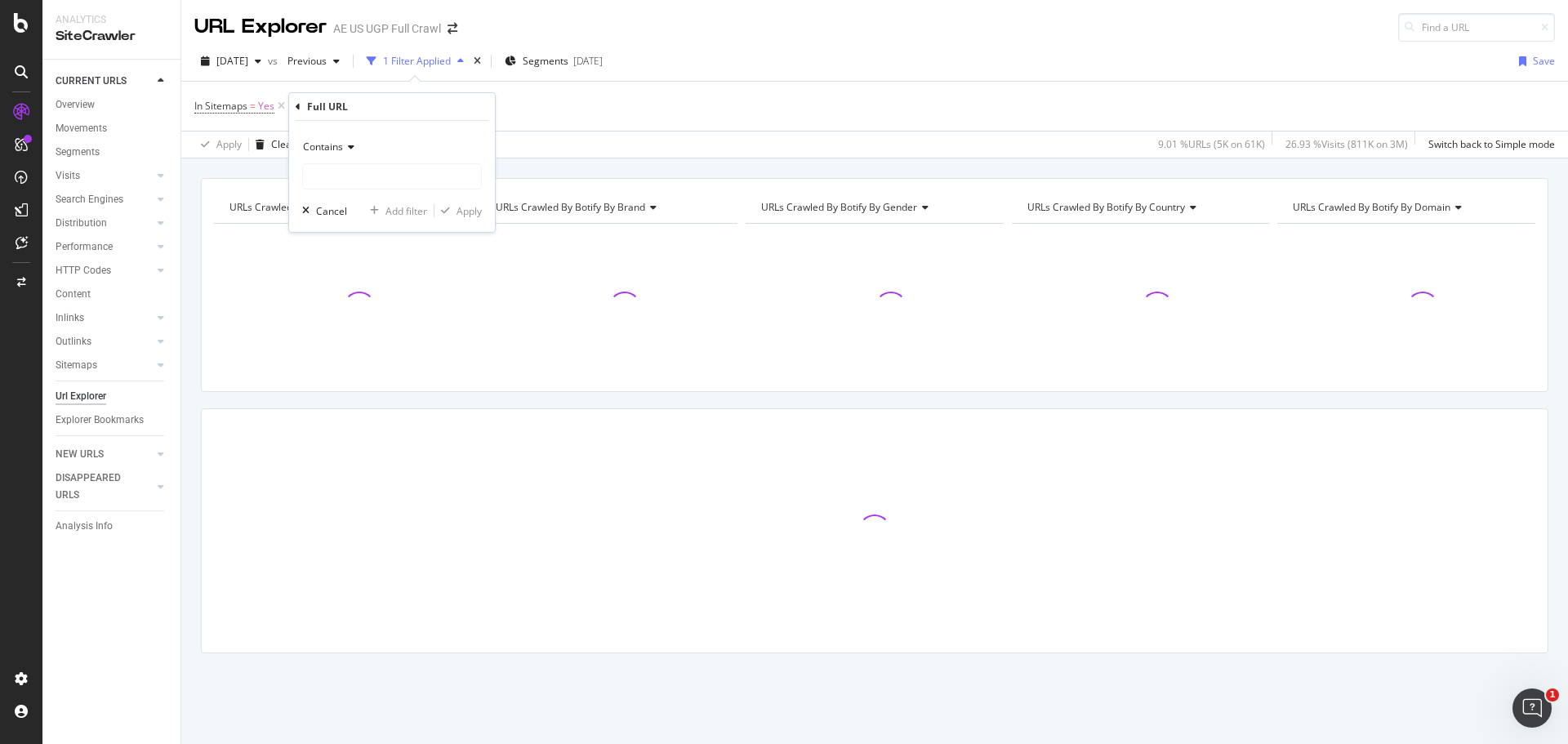
click at [343, 151] on icon at bounding box center [348, 147] width 12 height 10
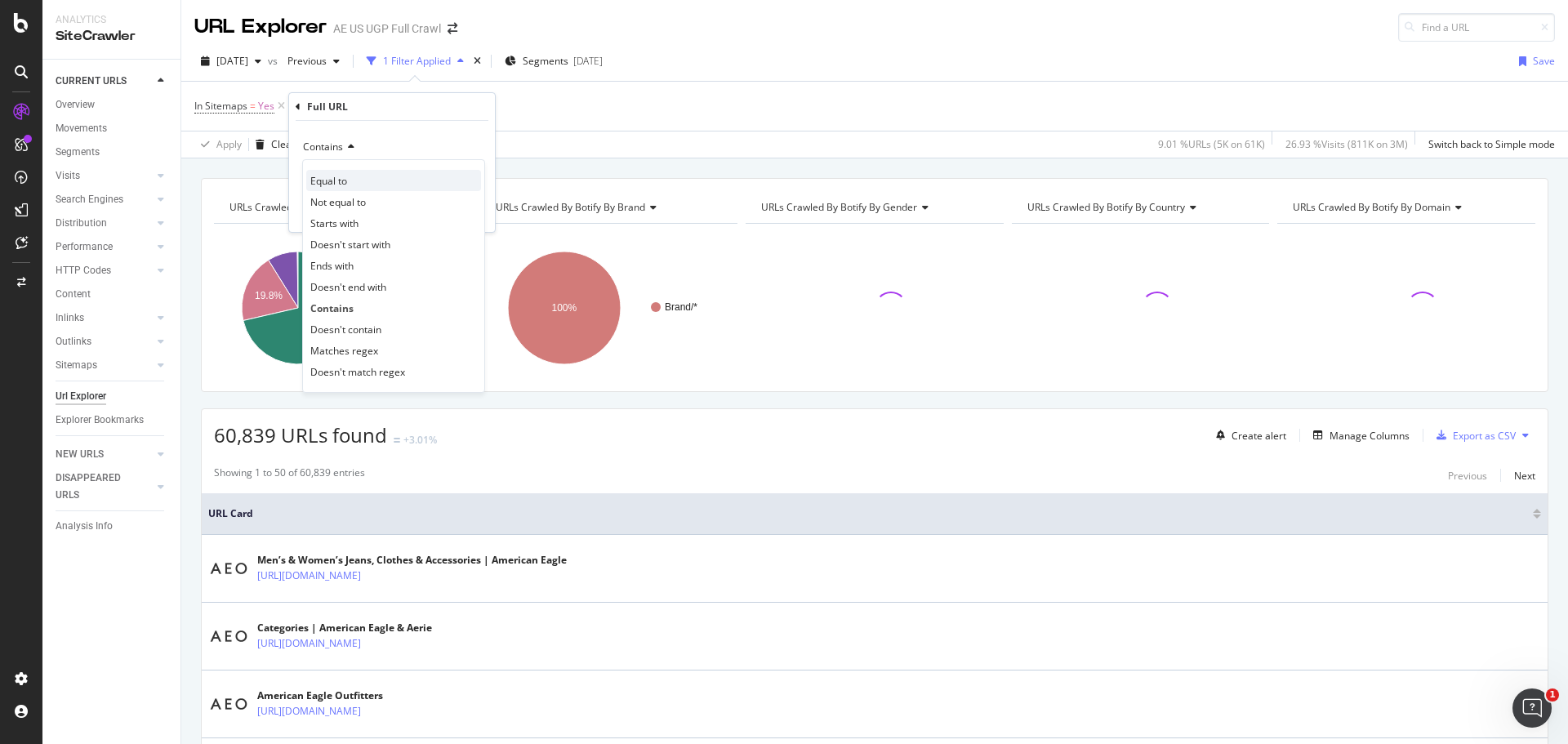
click at [373, 186] on div "Equal to" at bounding box center [394, 180] width 175 height 21
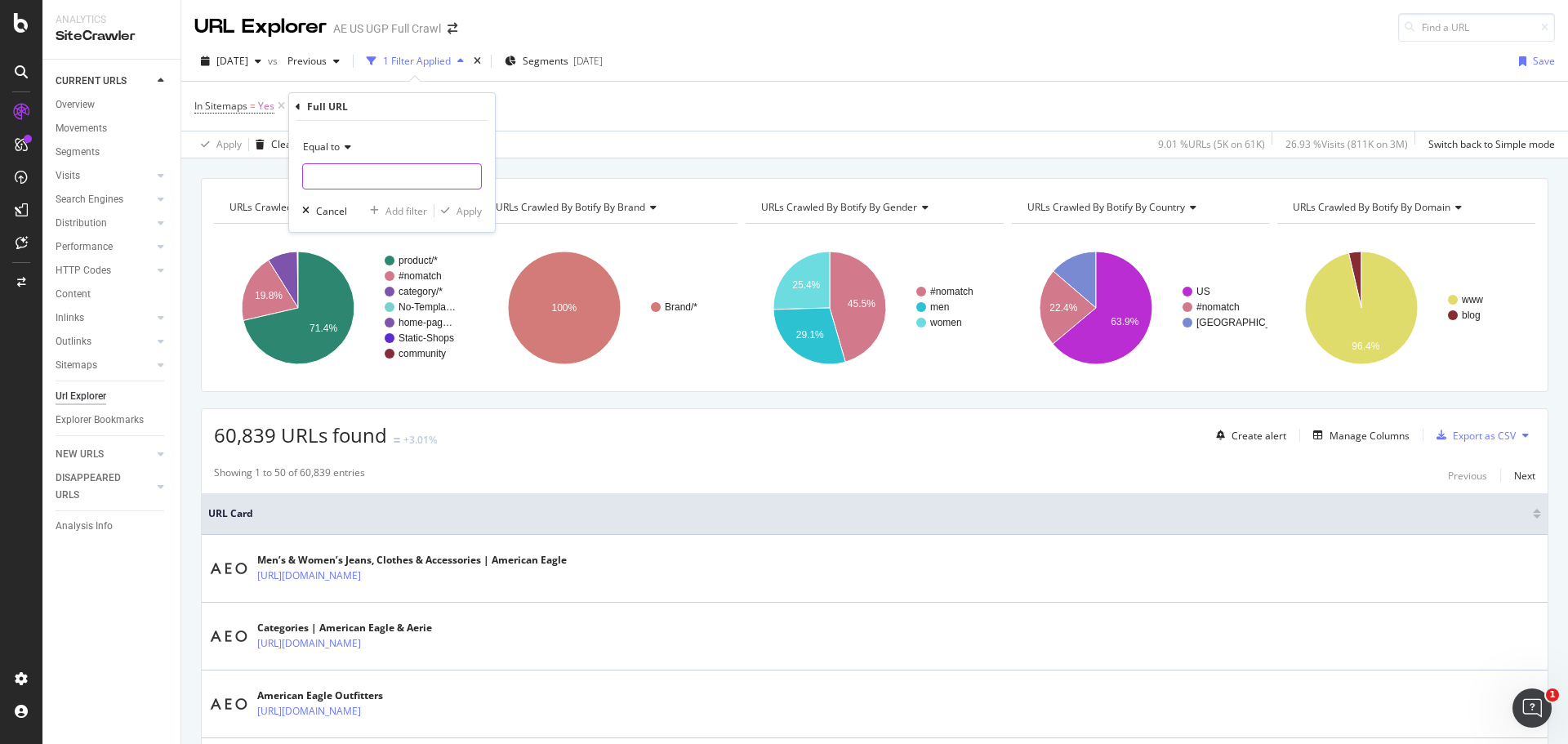
click at [359, 171] on input "text" at bounding box center [392, 176] width 178 height 26
paste input "[URL][DOMAIN_NAME]"
type input "[URL][DOMAIN_NAME]"
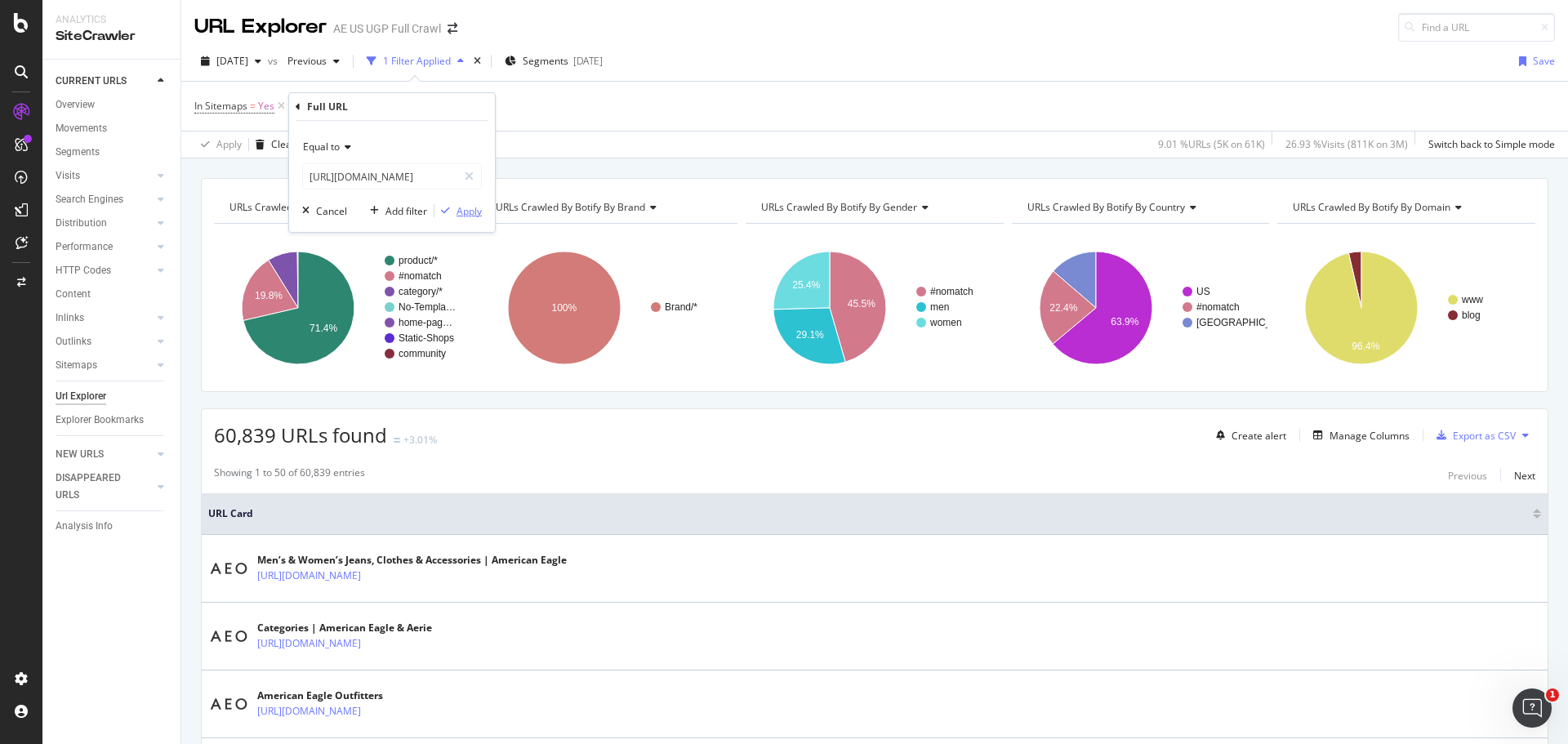
click at [466, 210] on div "Apply" at bounding box center [469, 210] width 25 height 14
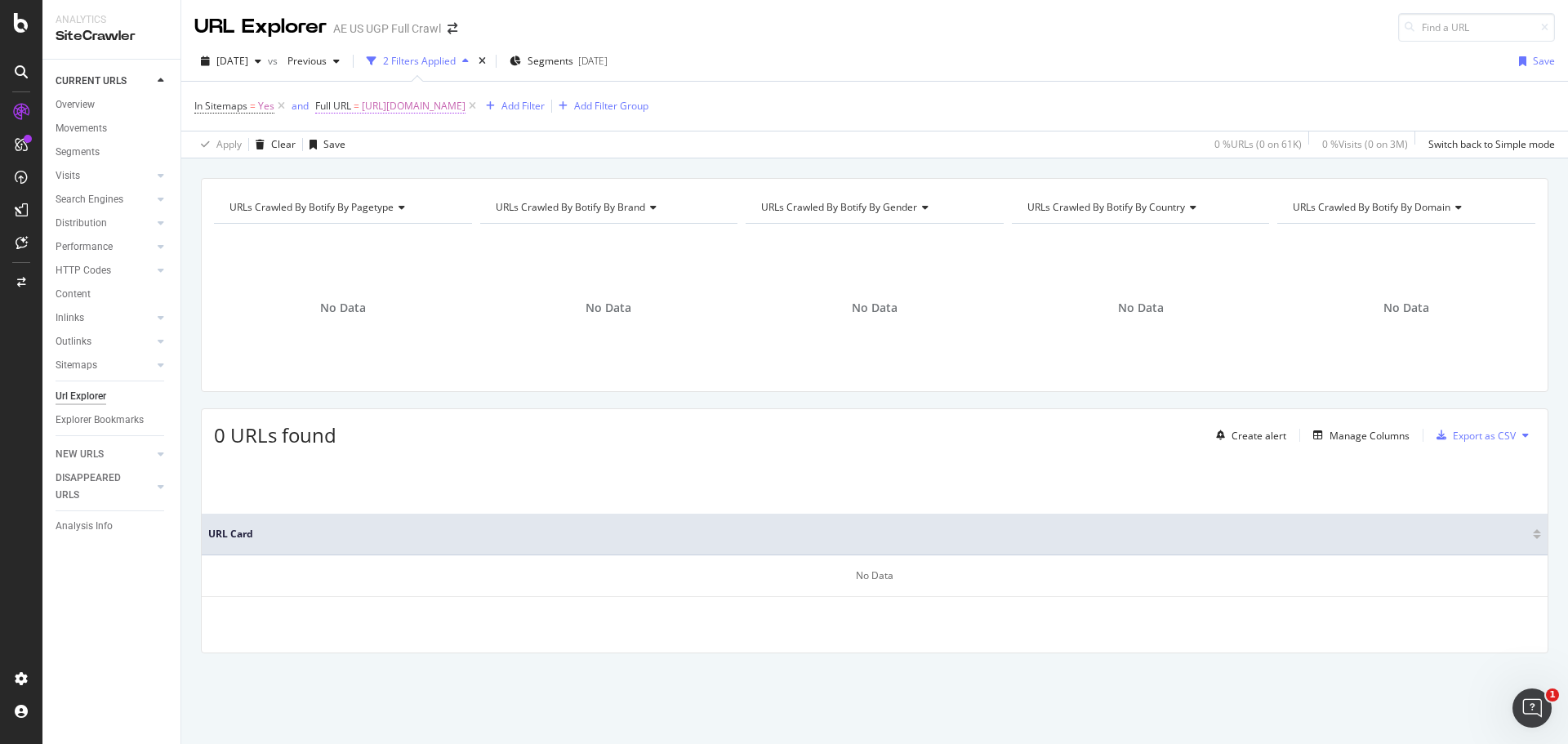
click at [465, 103] on span "[URL][DOMAIN_NAME]" at bounding box center [414, 105] width 103 height 23
click at [368, 150] on icon at bounding box center [372, 144] width 12 height 10
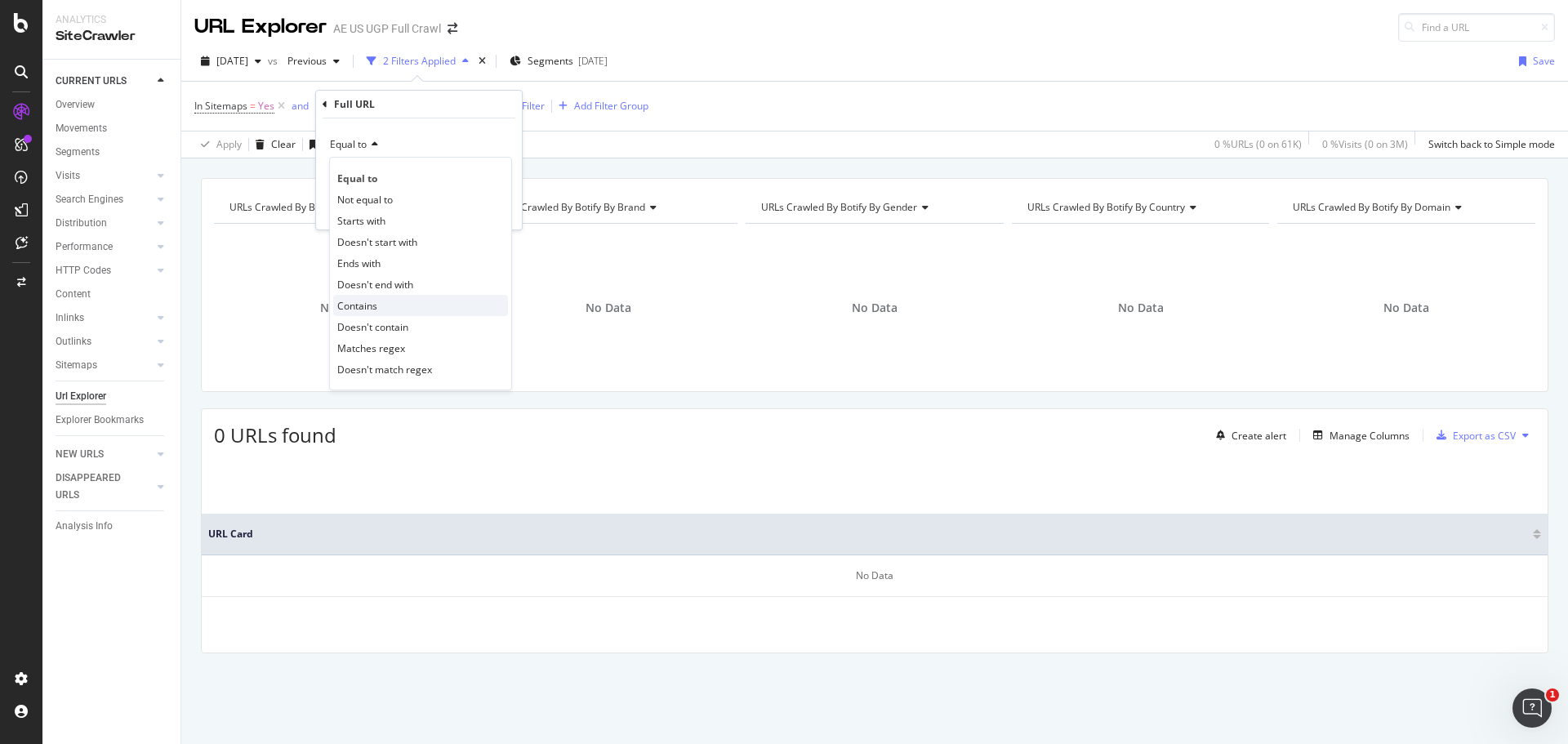
click at [382, 302] on div "Contains" at bounding box center [420, 305] width 175 height 21
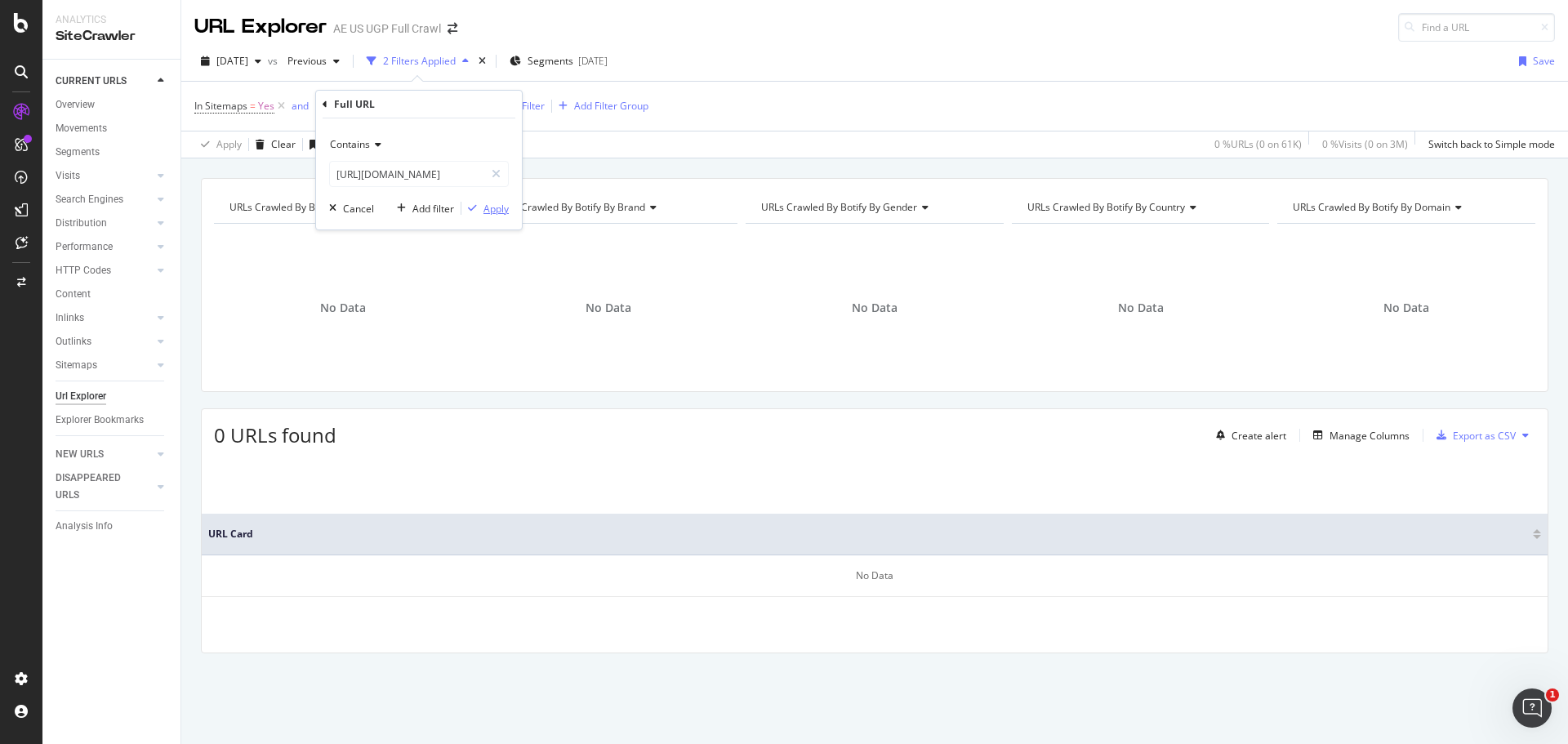
click at [489, 206] on div "Apply" at bounding box center [496, 208] width 25 height 14
